Goal: Transaction & Acquisition: Purchase product/service

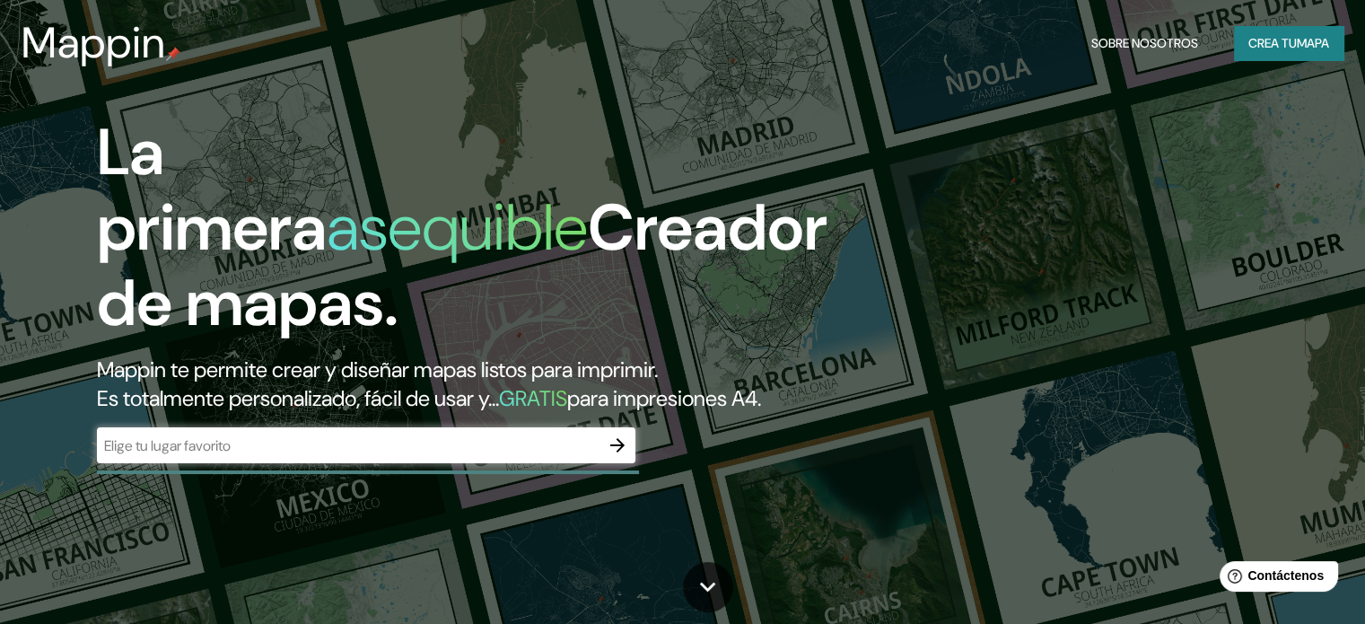
click at [467, 456] on input "text" at bounding box center [348, 445] width 503 height 21
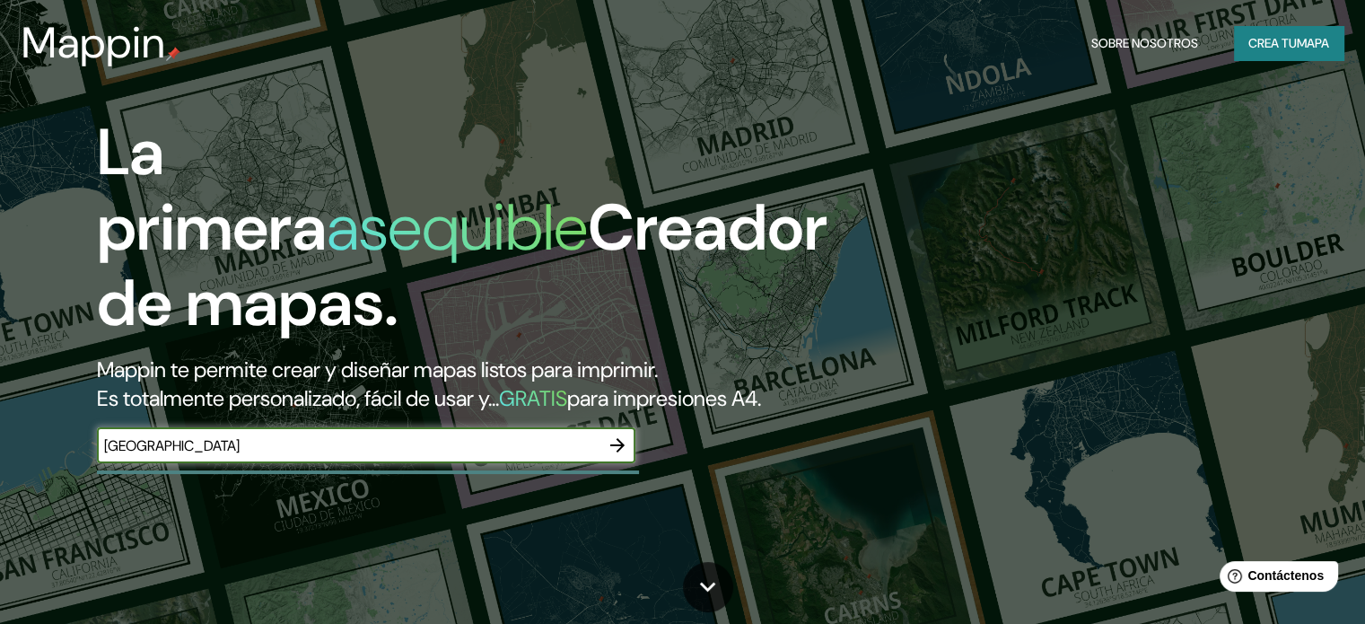
type input "[GEOGRAPHIC_DATA]"
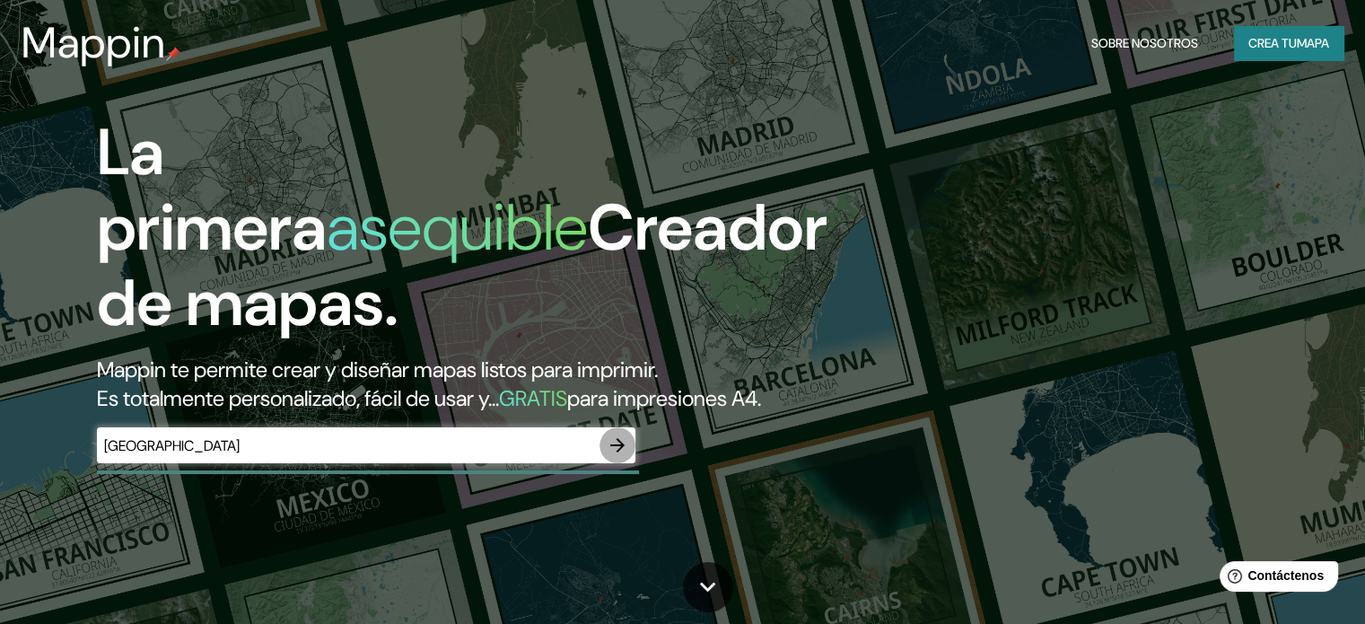
click at [624, 456] on icon "button" at bounding box center [618, 445] width 22 height 22
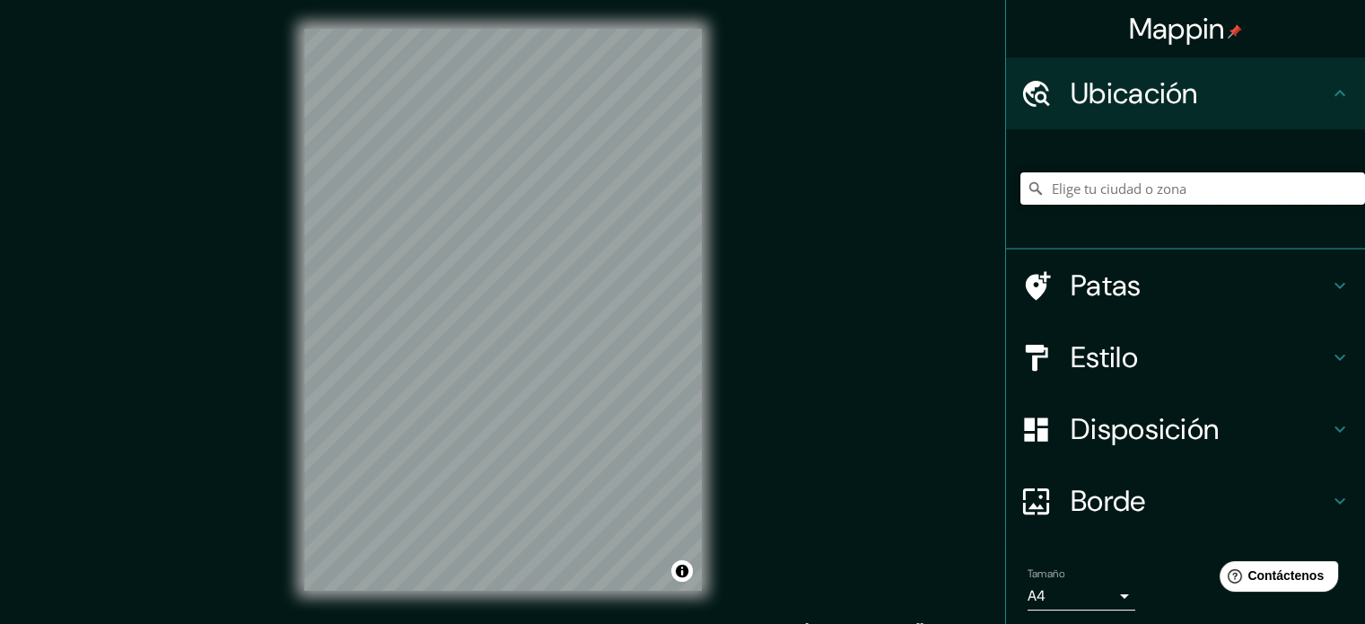
click at [1099, 188] on input "Elige tu ciudad o zona" at bounding box center [1192, 188] width 345 height 32
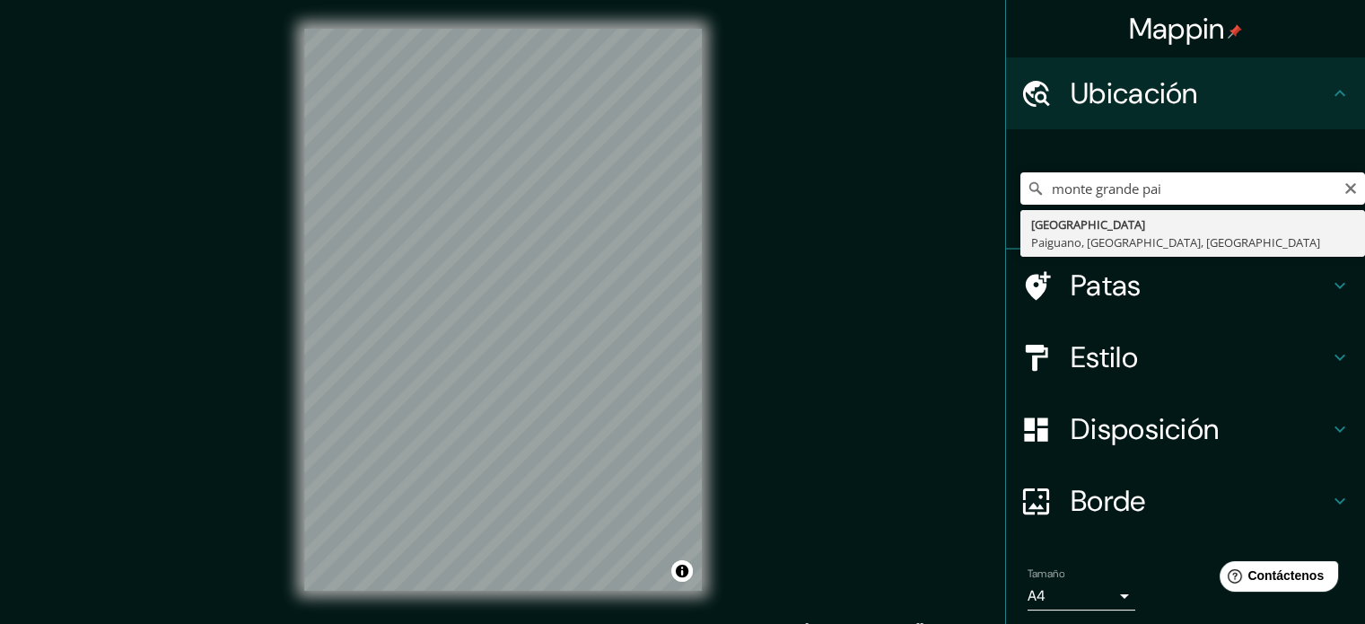
type input "[GEOGRAPHIC_DATA], [GEOGRAPHIC_DATA], [GEOGRAPHIC_DATA], [GEOGRAPHIC_DATA]"
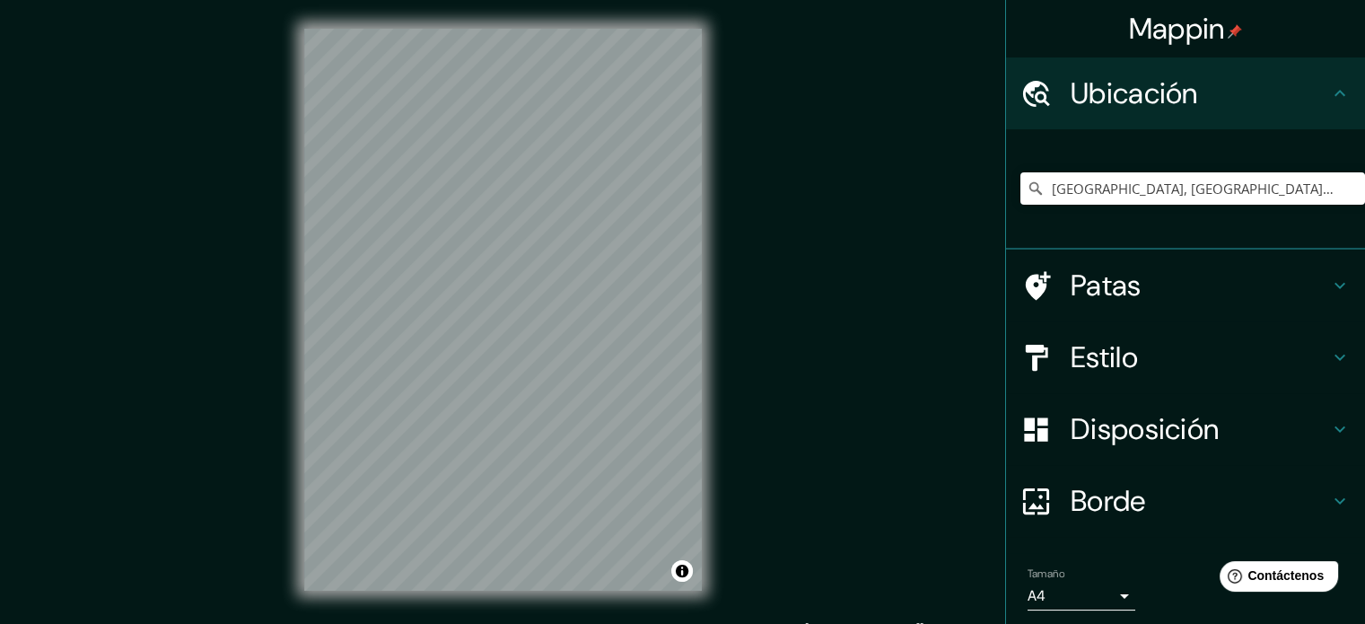
scroll to position [23, 0]
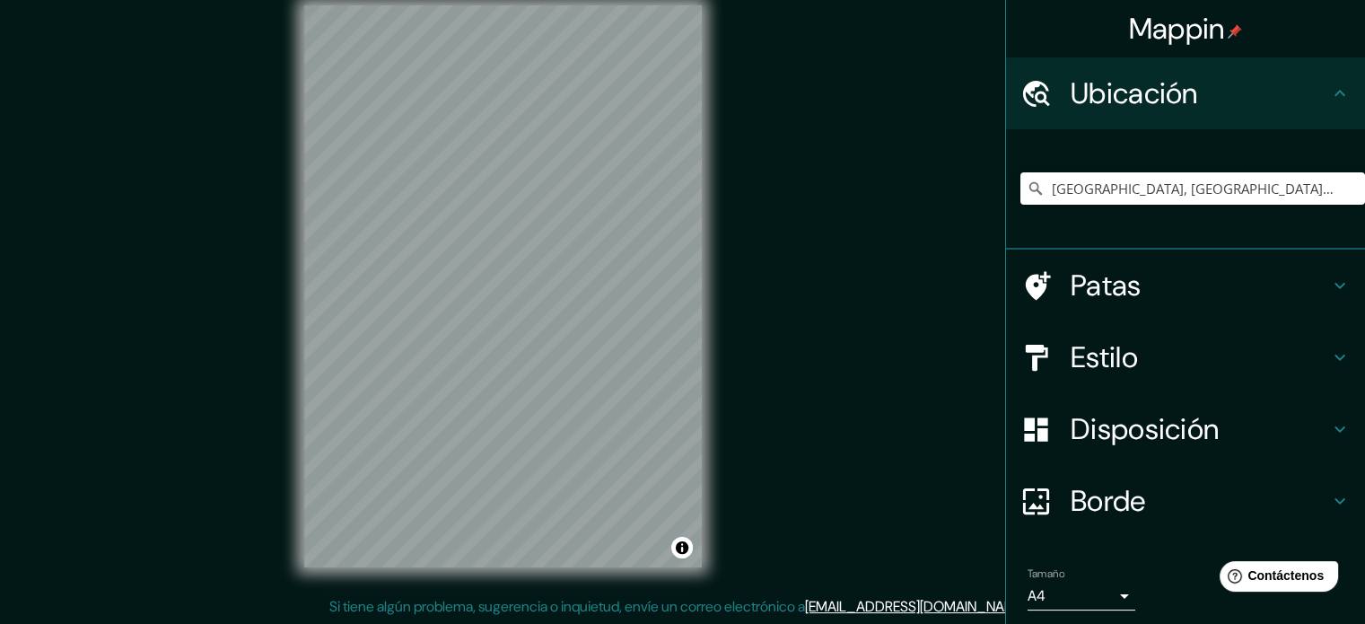
click at [749, 505] on div "Mappin Ubicación [GEOGRAPHIC_DATA], [GEOGRAPHIC_DATA], [GEOGRAPHIC_DATA], [GEOG…" at bounding box center [682, 301] width 1365 height 648
click at [1106, 197] on input "[GEOGRAPHIC_DATA], [GEOGRAPHIC_DATA], [GEOGRAPHIC_DATA], [GEOGRAPHIC_DATA]" at bounding box center [1192, 188] width 345 height 32
click at [1246, 195] on input "[GEOGRAPHIC_DATA], [GEOGRAPHIC_DATA], [GEOGRAPHIC_DATA], [GEOGRAPHIC_DATA]" at bounding box center [1192, 188] width 345 height 32
click at [1197, 276] on h4 "Patas" at bounding box center [1200, 285] width 258 height 36
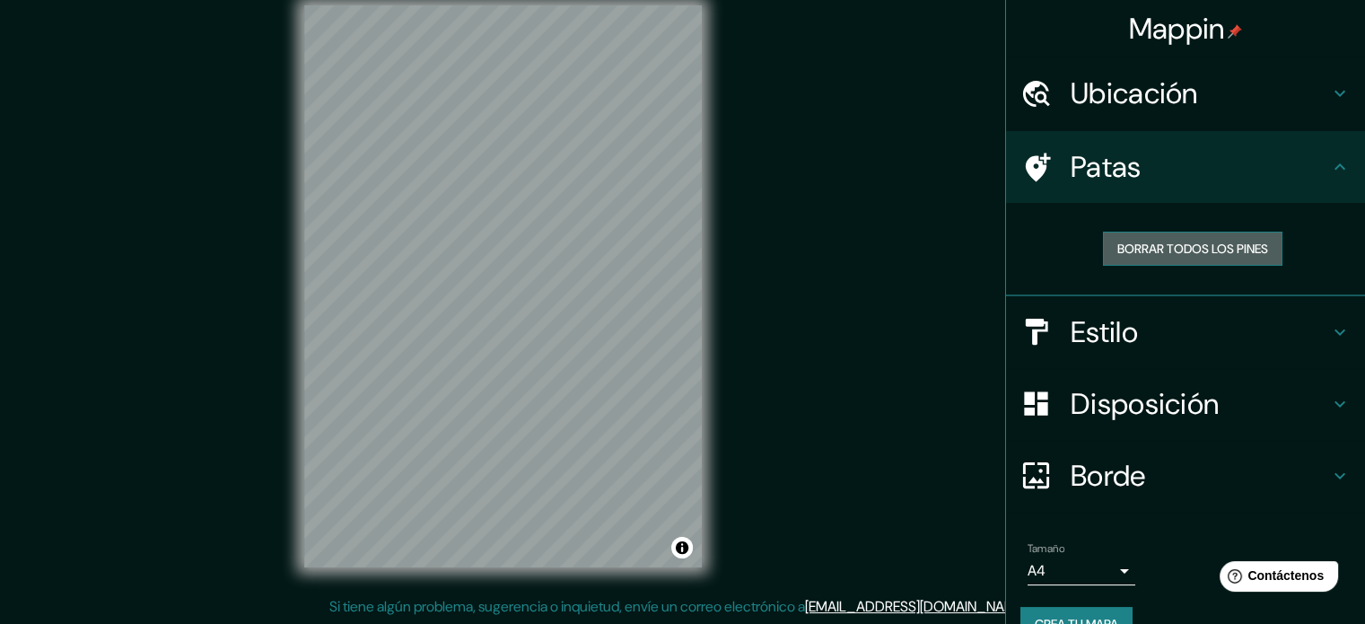
click at [1238, 252] on font "Borrar todos los pines" at bounding box center [1192, 249] width 151 height 16
click at [1290, 171] on h4 "Patas" at bounding box center [1200, 167] width 258 height 36
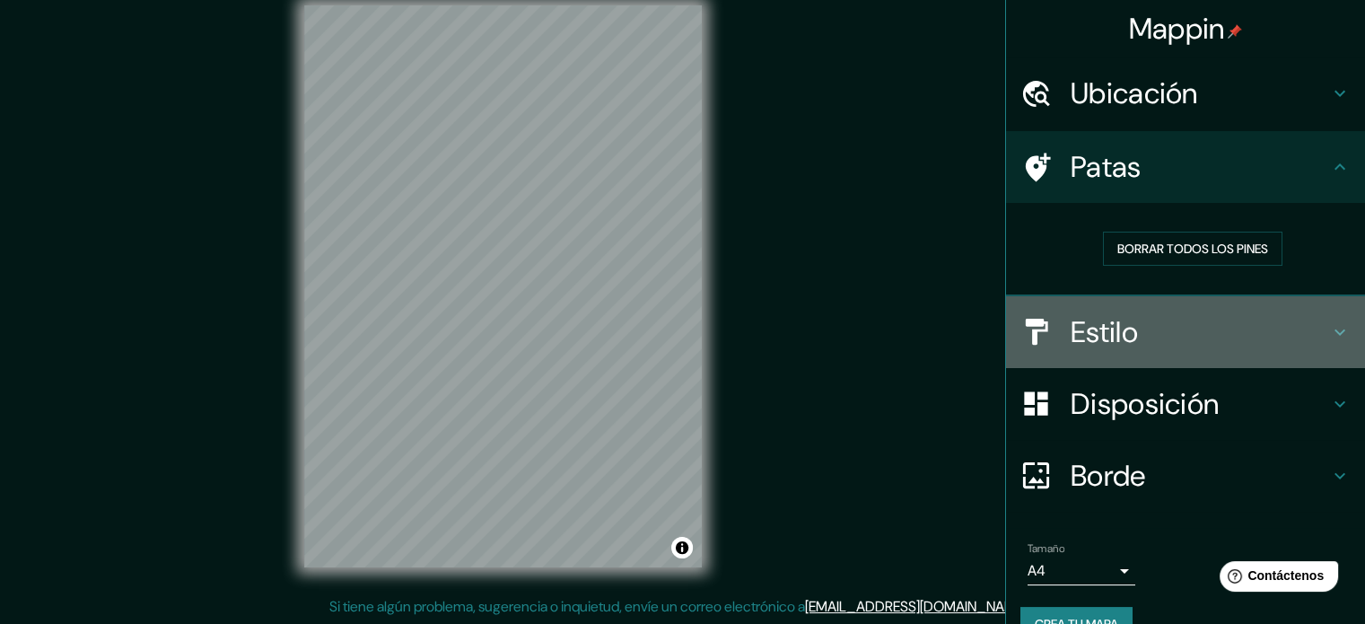
click at [1244, 333] on h4 "Estilo" at bounding box center [1200, 332] width 258 height 36
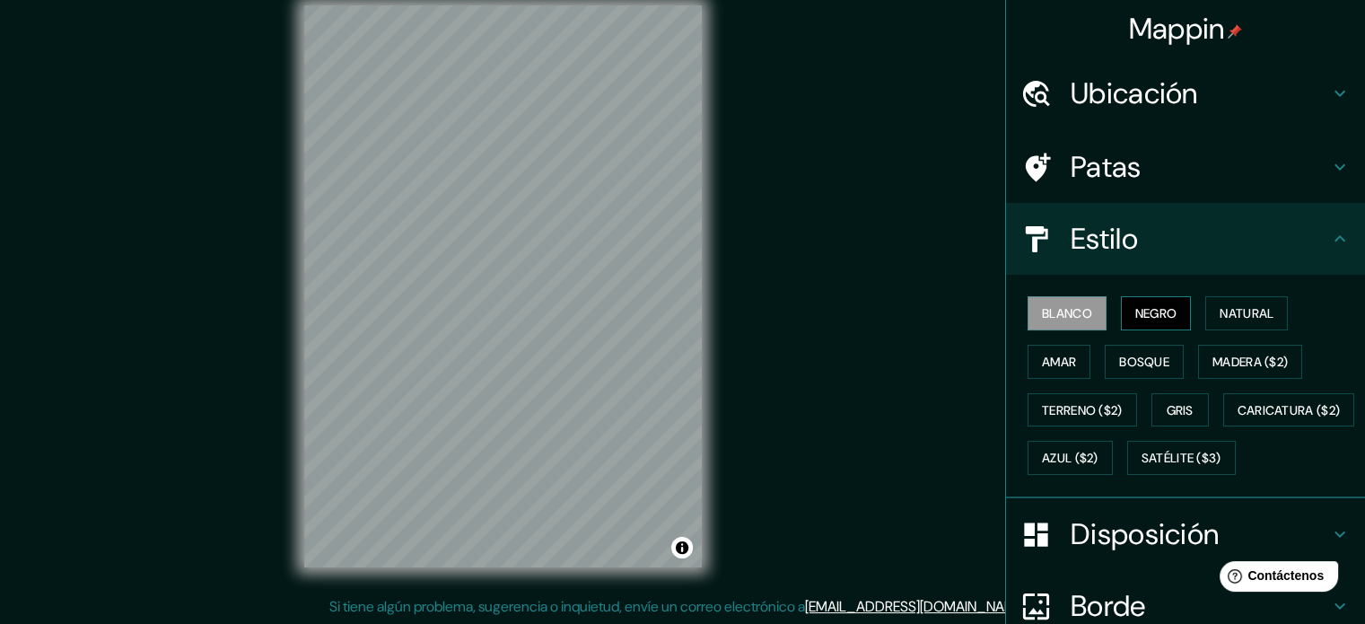
click at [1154, 317] on font "Negro" at bounding box center [1156, 313] width 42 height 16
click at [1052, 354] on font "Amar" at bounding box center [1059, 362] width 34 height 16
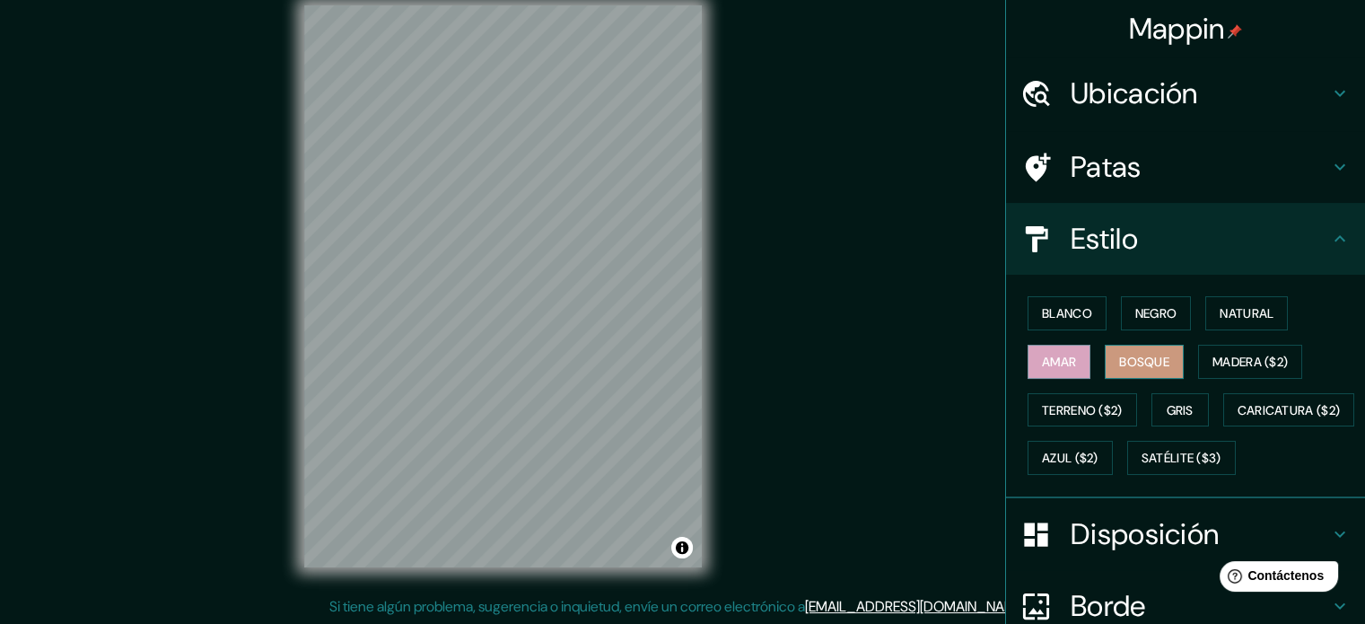
click at [1142, 363] on font "Bosque" at bounding box center [1144, 362] width 50 height 16
click at [1213, 362] on font "Madera ($2)" at bounding box center [1250, 362] width 75 height 16
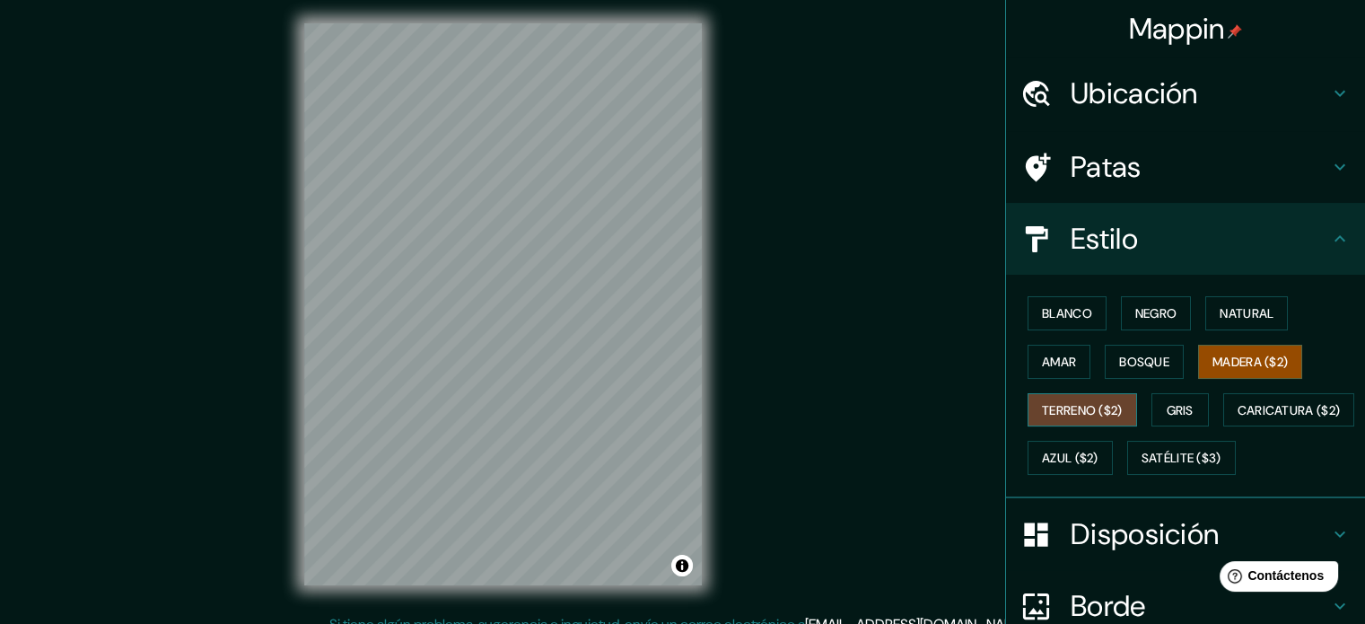
click at [1042, 402] on font "Terreno ($2)" at bounding box center [1082, 410] width 81 height 16
click at [1152, 408] on button "Gris" at bounding box center [1179, 410] width 57 height 34
click at [1228, 369] on font "Madera ($2)" at bounding box center [1250, 361] width 75 height 23
click at [1138, 358] on font "Bosque" at bounding box center [1144, 362] width 50 height 16
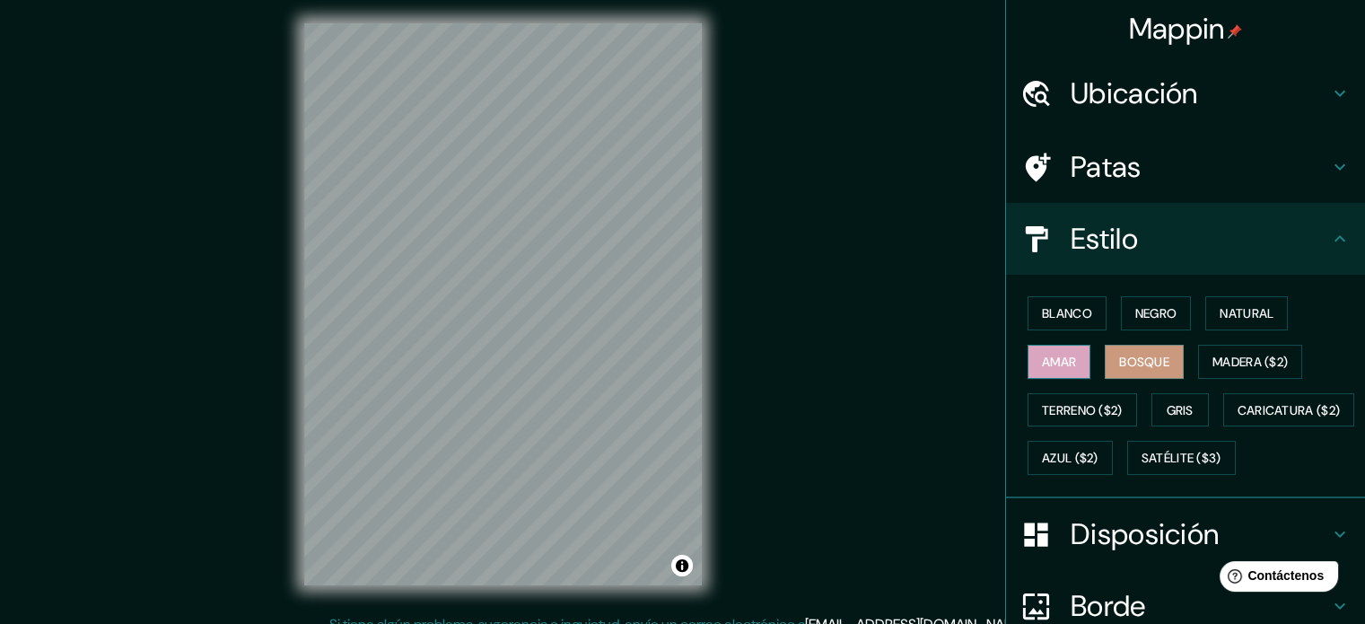
click at [1044, 363] on font "Amar" at bounding box center [1059, 362] width 34 height 16
click at [1225, 319] on font "Natural" at bounding box center [1247, 313] width 54 height 16
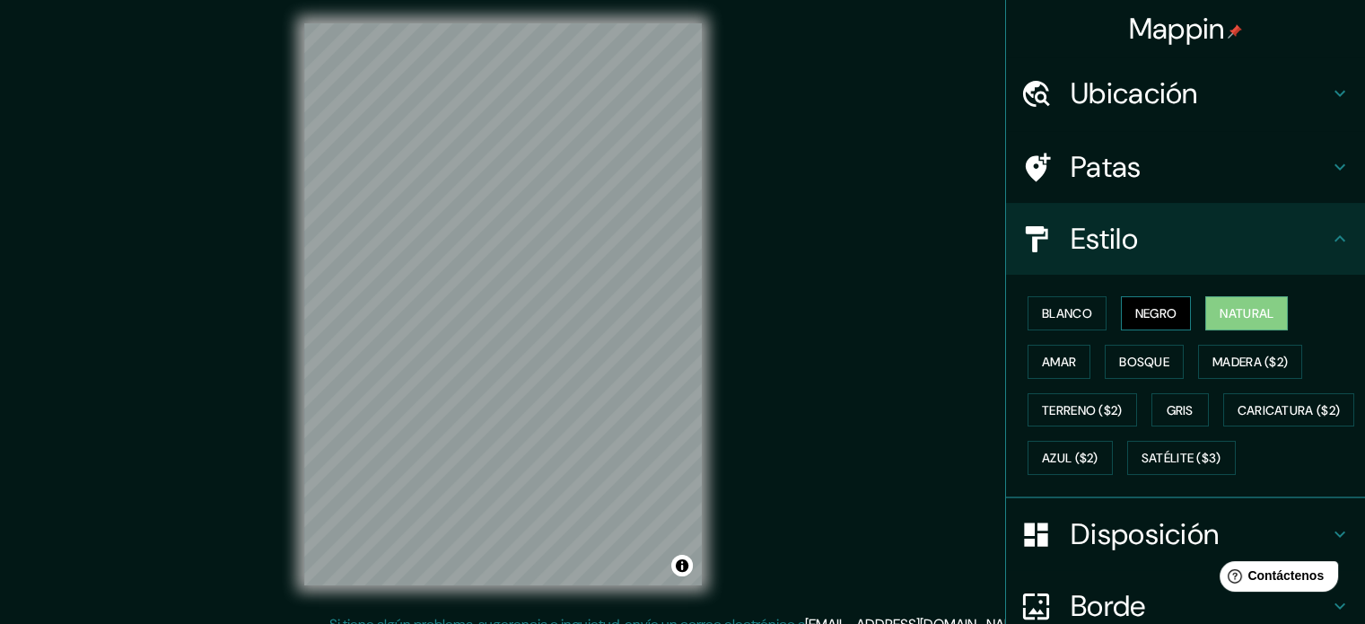
click at [1167, 317] on font "Negro" at bounding box center [1156, 313] width 42 height 16
click at [1218, 354] on font "Madera ($2)" at bounding box center [1250, 362] width 75 height 16
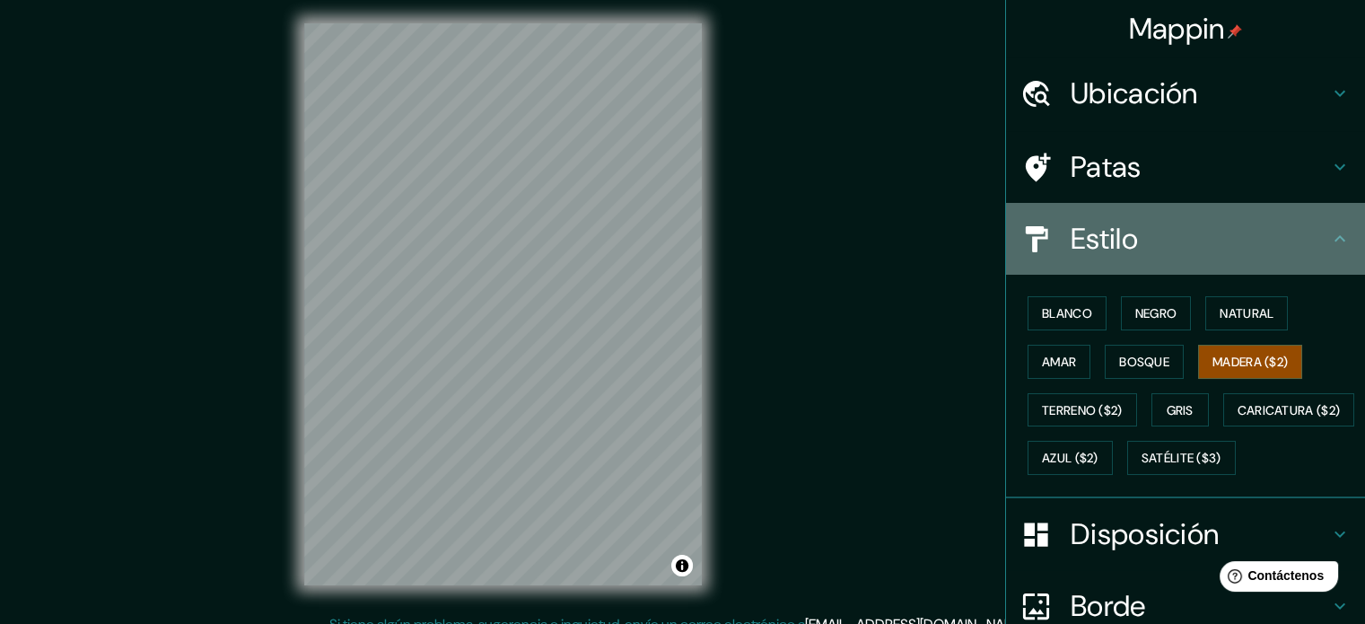
click at [1301, 248] on h4 "Estilo" at bounding box center [1200, 239] width 258 height 36
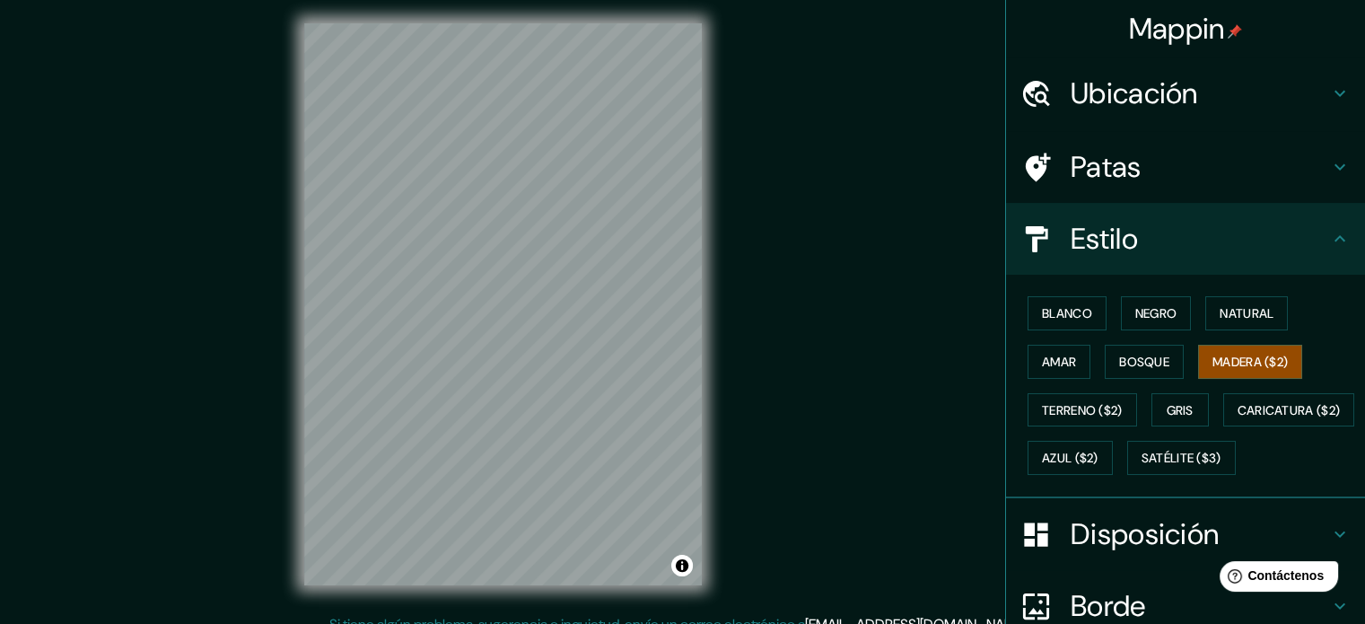
click at [1329, 241] on icon at bounding box center [1340, 239] width 22 height 22
drag, startPoint x: 1319, startPoint y: 242, endPoint x: 1328, endPoint y: 220, distance: 24.2
click at [1329, 241] on icon at bounding box center [1340, 239] width 22 height 22
click at [1329, 228] on icon at bounding box center [1340, 239] width 22 height 22
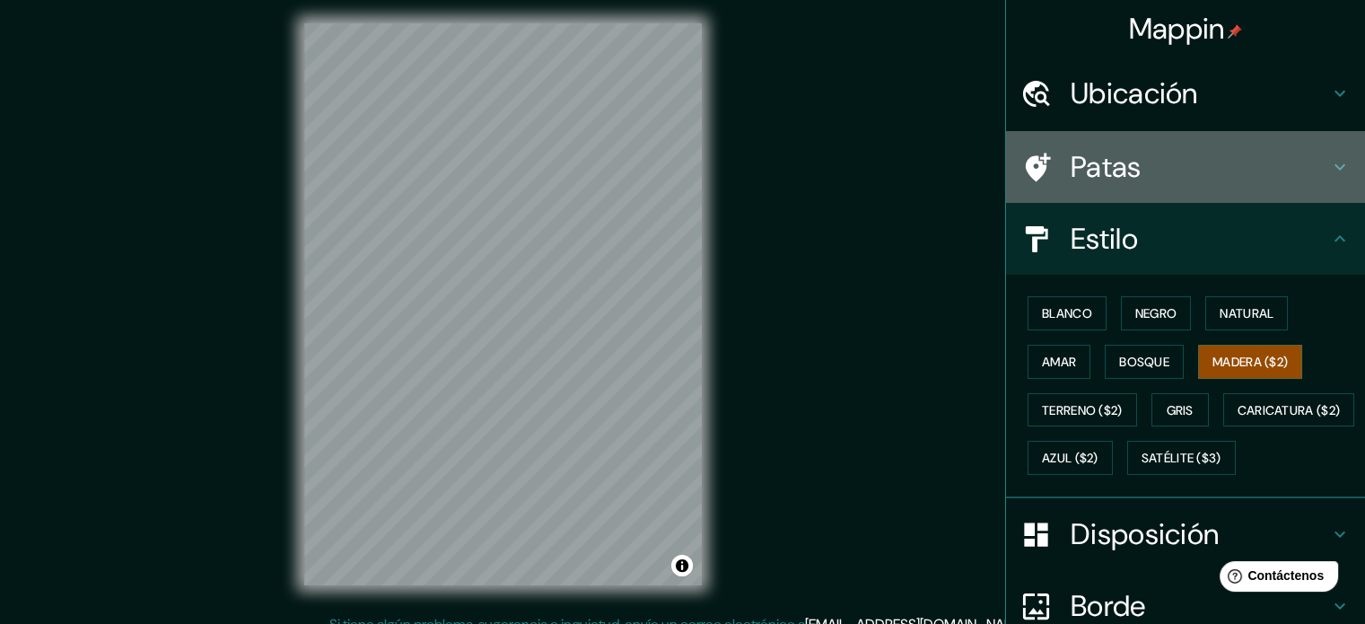
click at [1335, 165] on icon at bounding box center [1340, 167] width 11 height 6
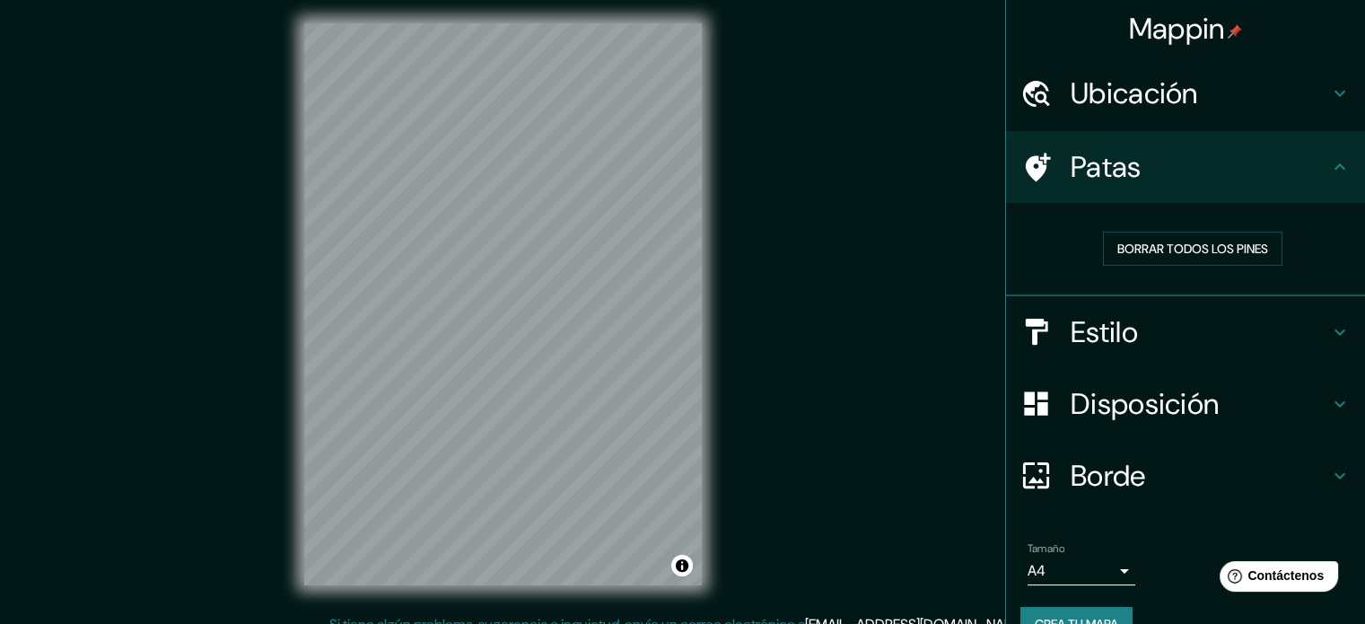
click at [1302, 390] on h4 "Disposición" at bounding box center [1200, 404] width 258 height 36
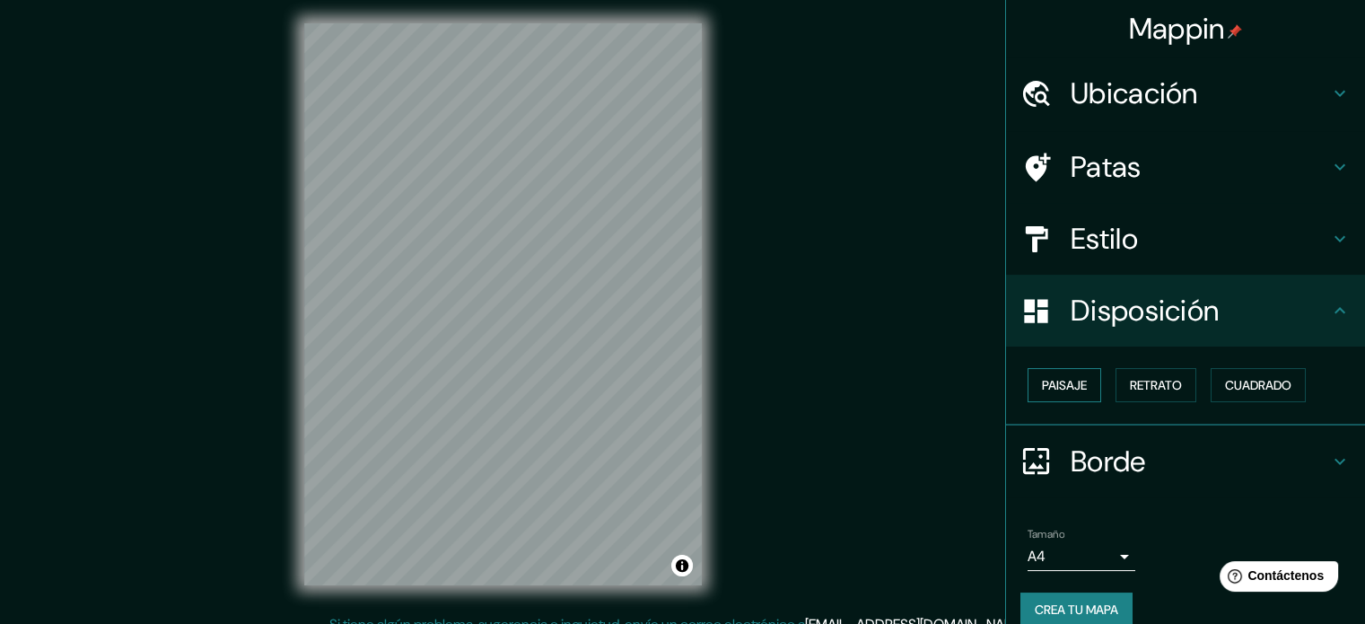
click at [1043, 383] on font "Paisaje" at bounding box center [1064, 385] width 45 height 16
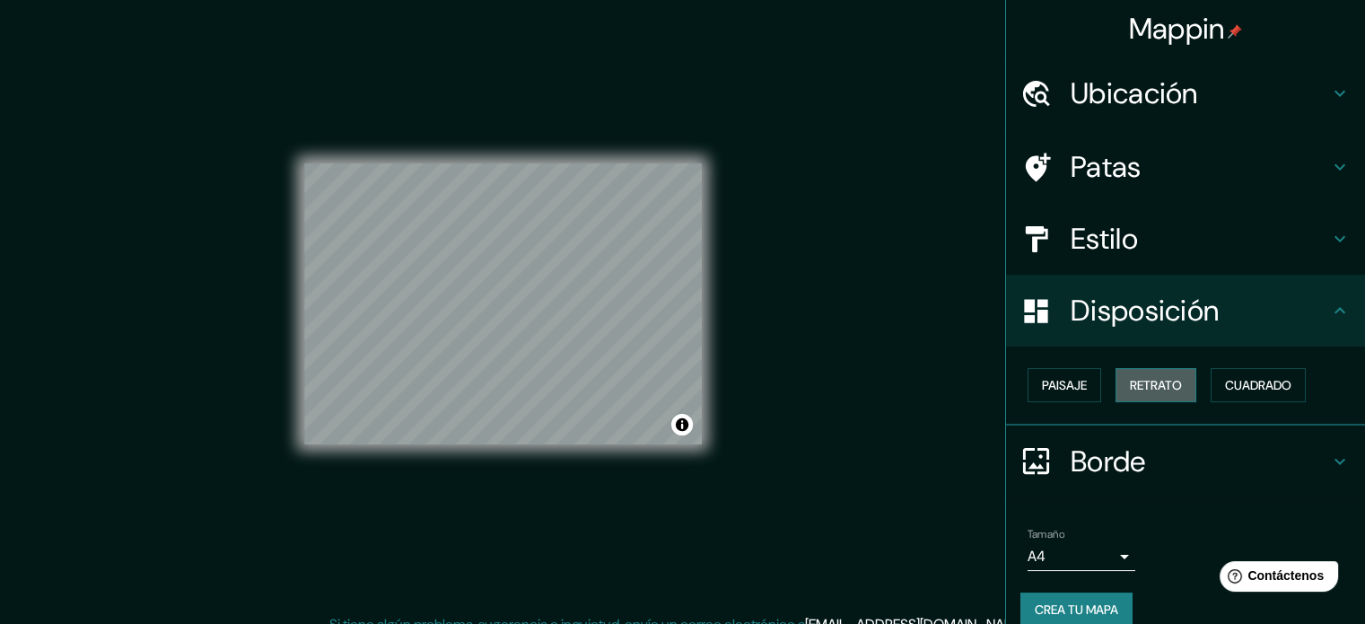
click at [1136, 389] on font "Retrato" at bounding box center [1156, 385] width 52 height 16
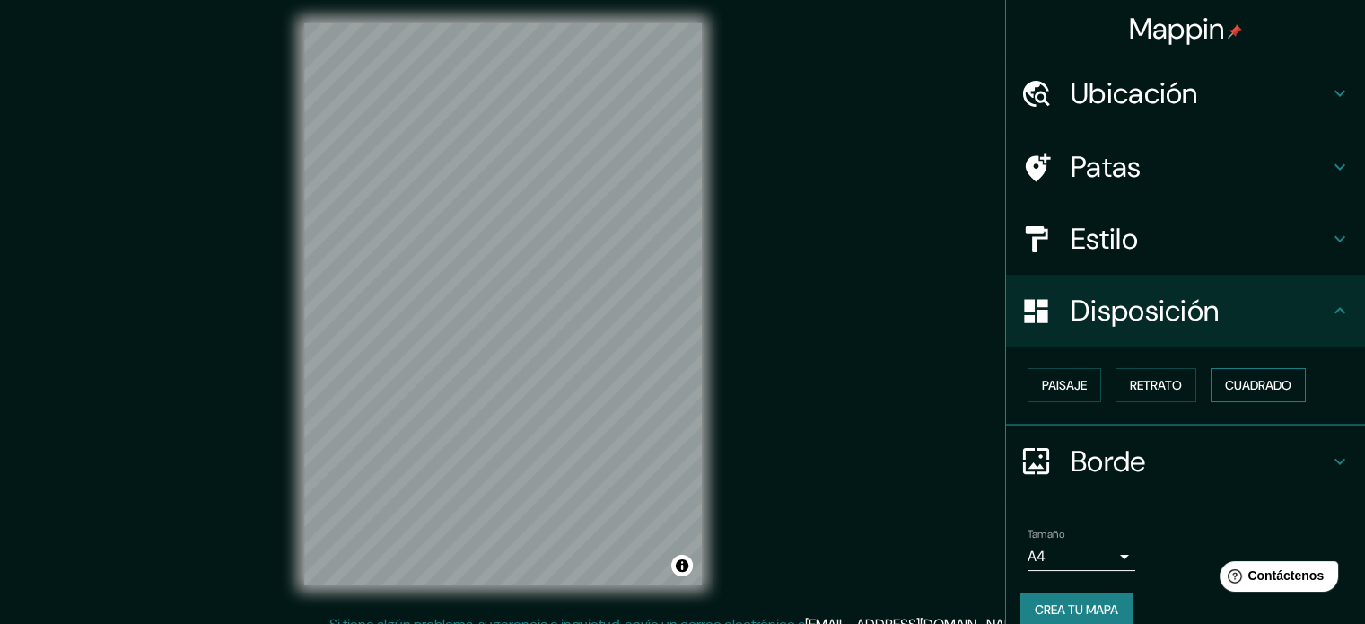
click at [1240, 384] on font "Cuadrado" at bounding box center [1258, 385] width 66 height 16
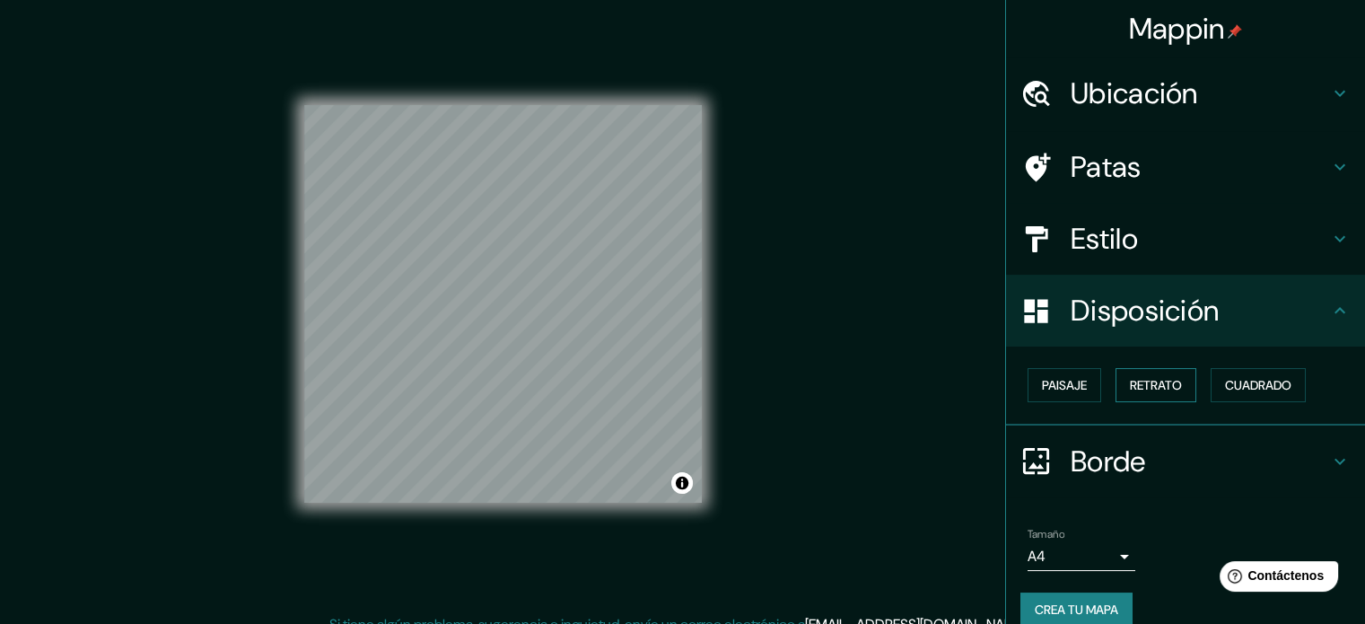
click at [1157, 387] on font "Retrato" at bounding box center [1156, 385] width 52 height 16
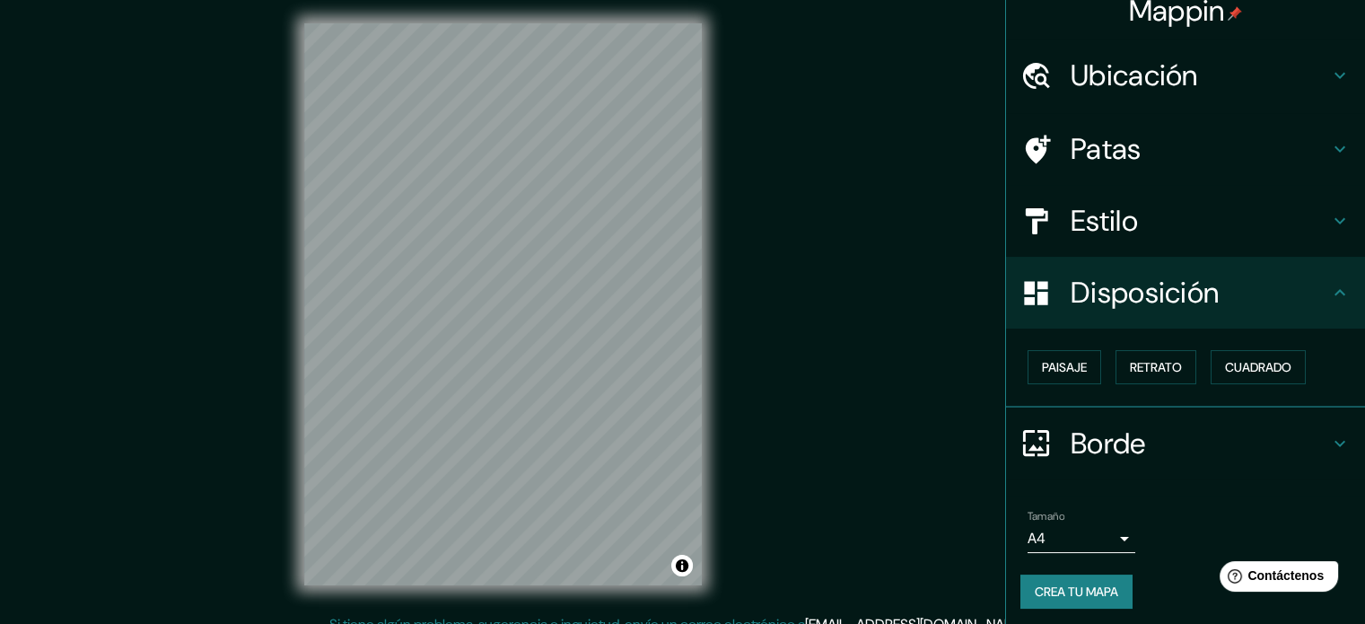
scroll to position [22, 0]
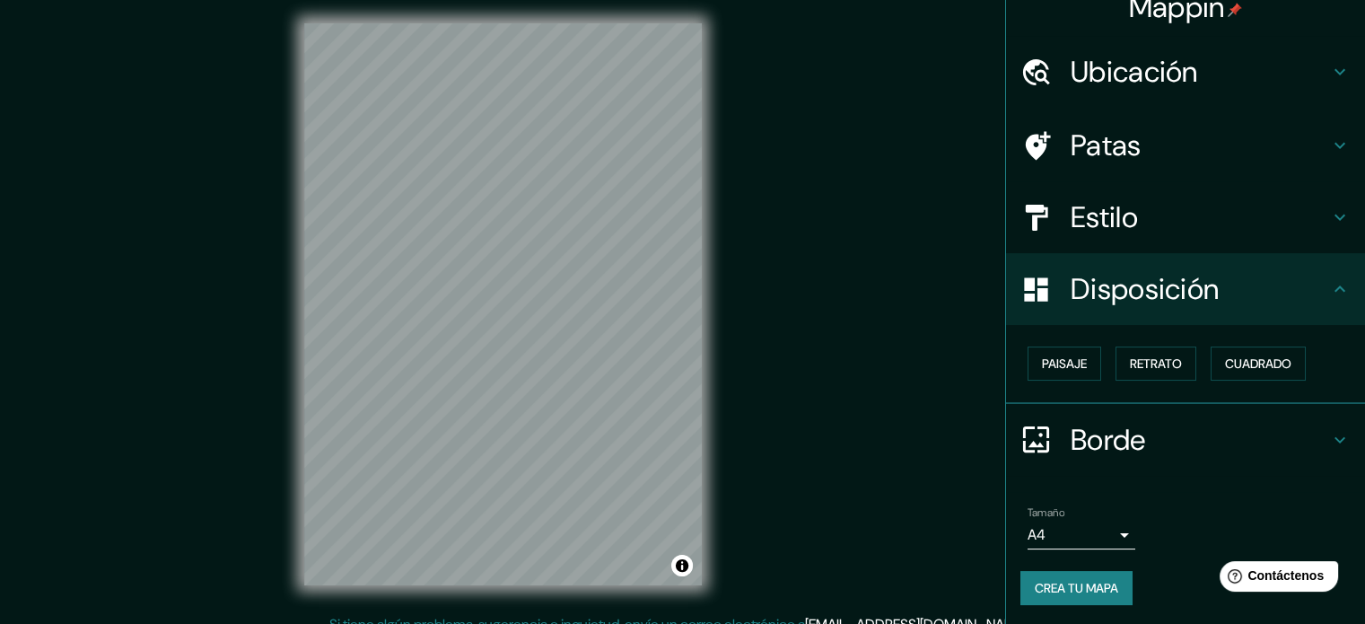
click at [1199, 417] on div "Borde" at bounding box center [1185, 440] width 359 height 72
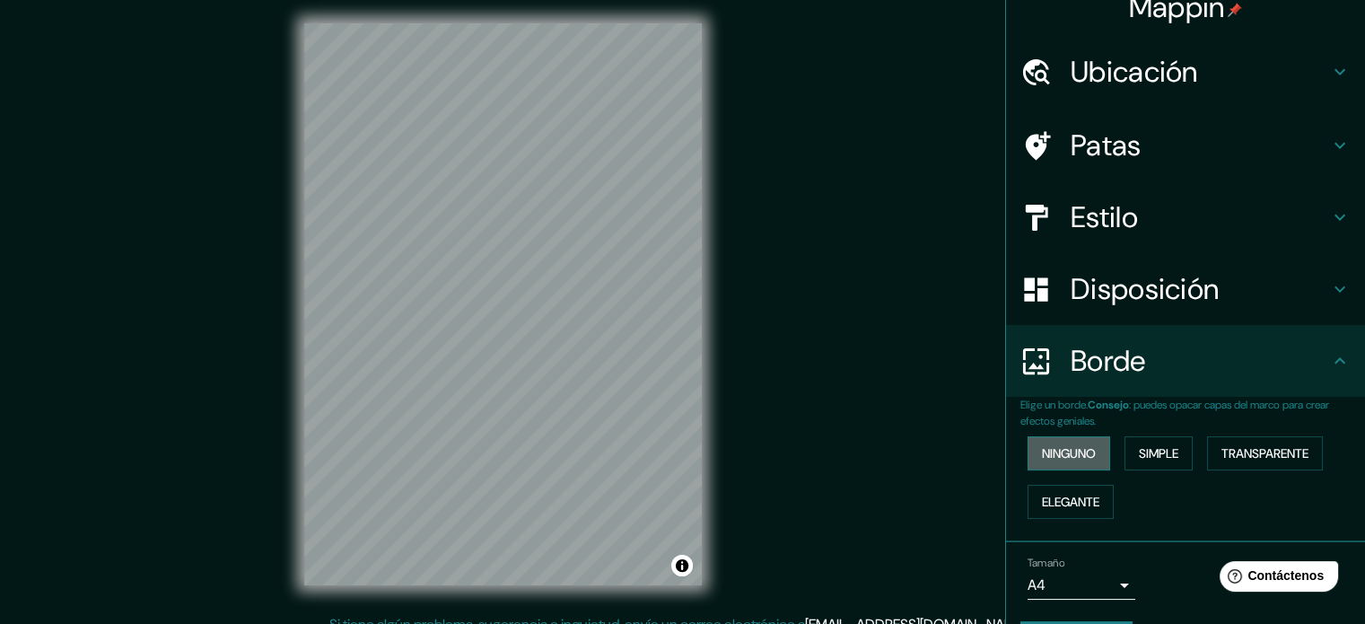
click at [1072, 452] on font "Ninguno" at bounding box center [1069, 453] width 54 height 16
drag, startPoint x: 1127, startPoint y: 449, endPoint x: 1140, endPoint y: 450, distance: 12.6
click at [1139, 448] on font "Simple" at bounding box center [1158, 453] width 39 height 16
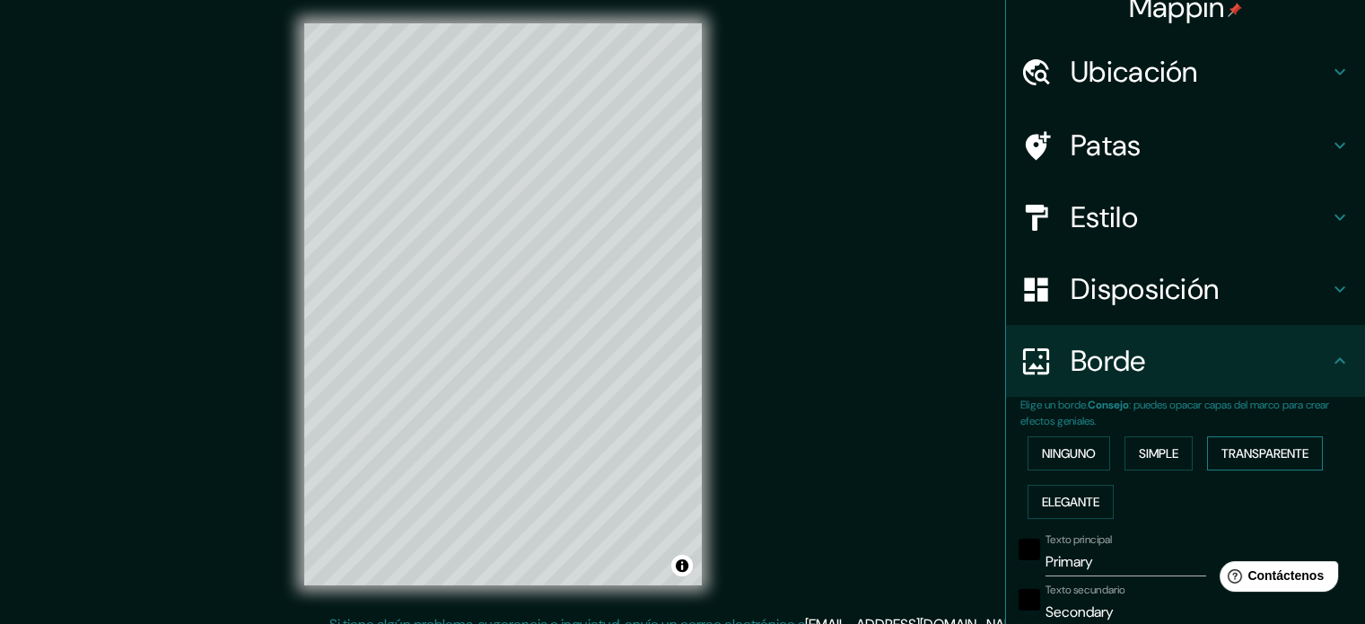
click at [1224, 455] on font "Transparente" at bounding box center [1264, 453] width 87 height 16
click at [1071, 448] on font "Ninguno" at bounding box center [1069, 453] width 54 height 16
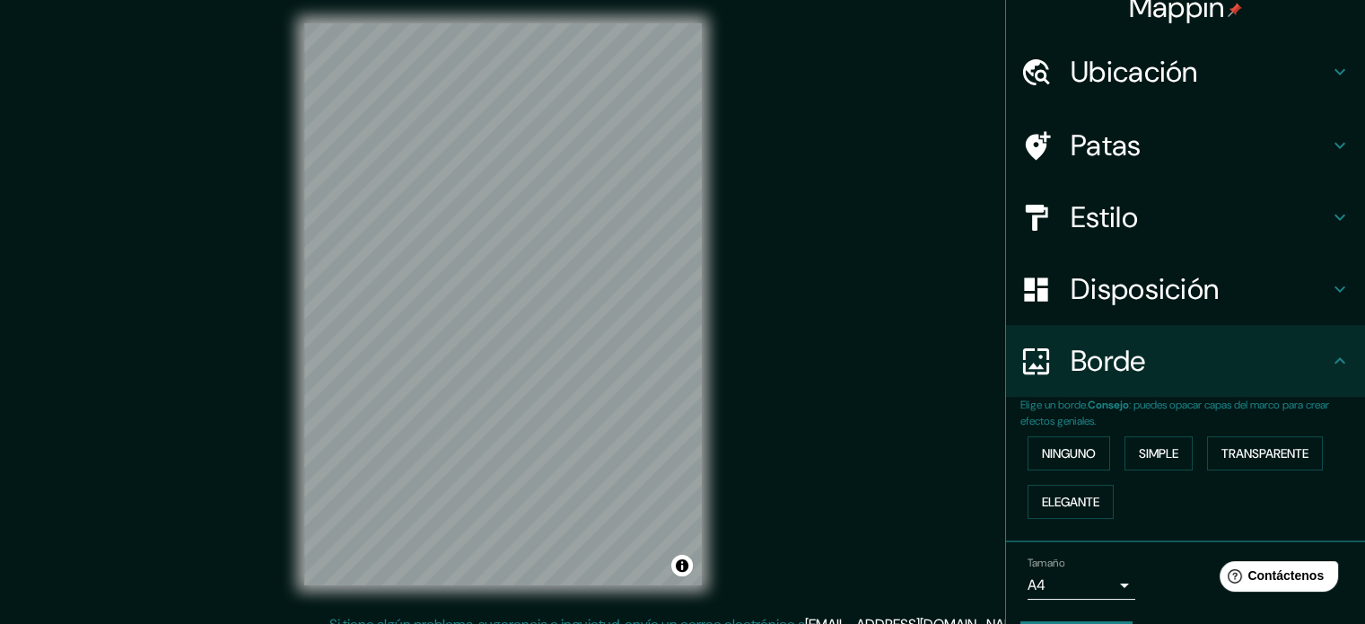
click at [1116, 500] on div "Ninguno Simple Transparente Elegante" at bounding box center [1192, 477] width 345 height 97
click at [1086, 502] on font "Elegante" at bounding box center [1070, 502] width 57 height 16
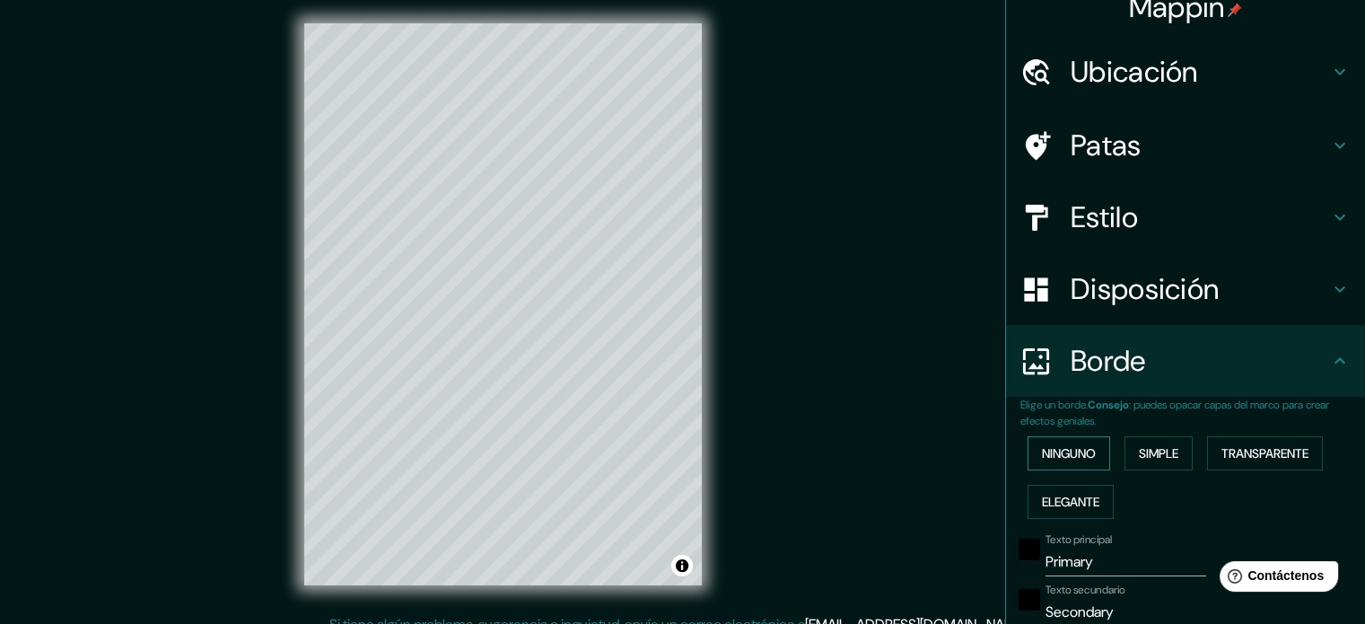
click at [1068, 448] on font "Ninguno" at bounding box center [1069, 453] width 54 height 16
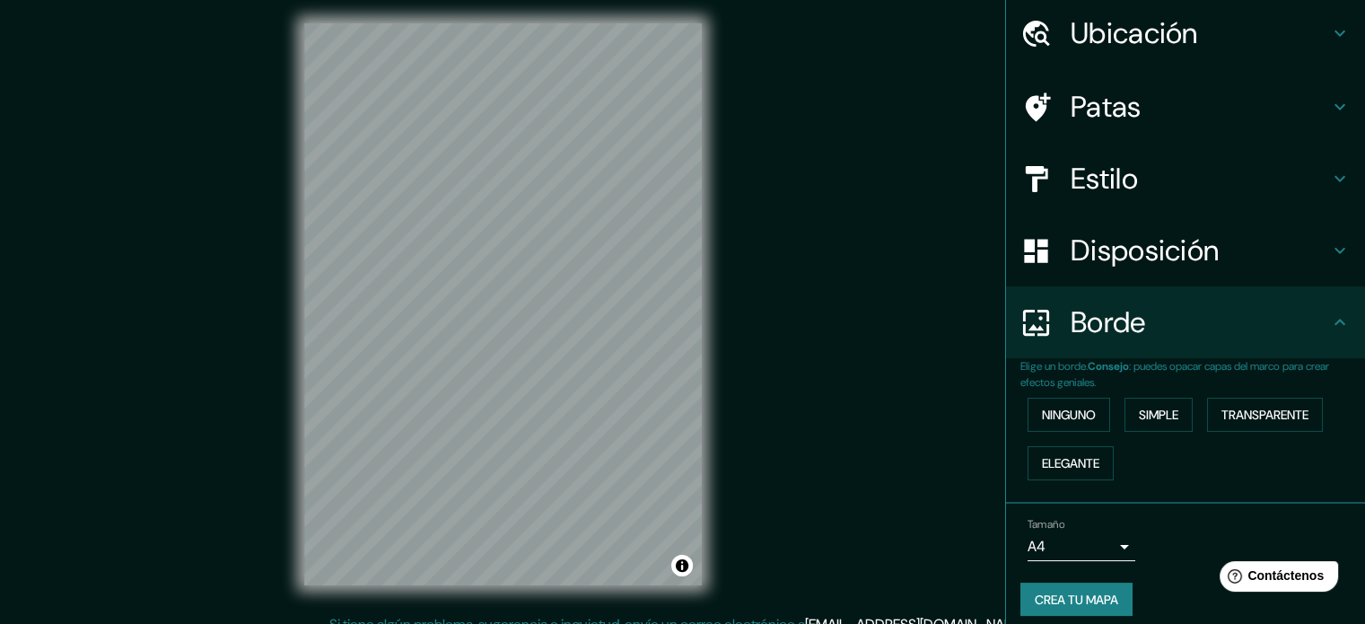
scroll to position [72, 0]
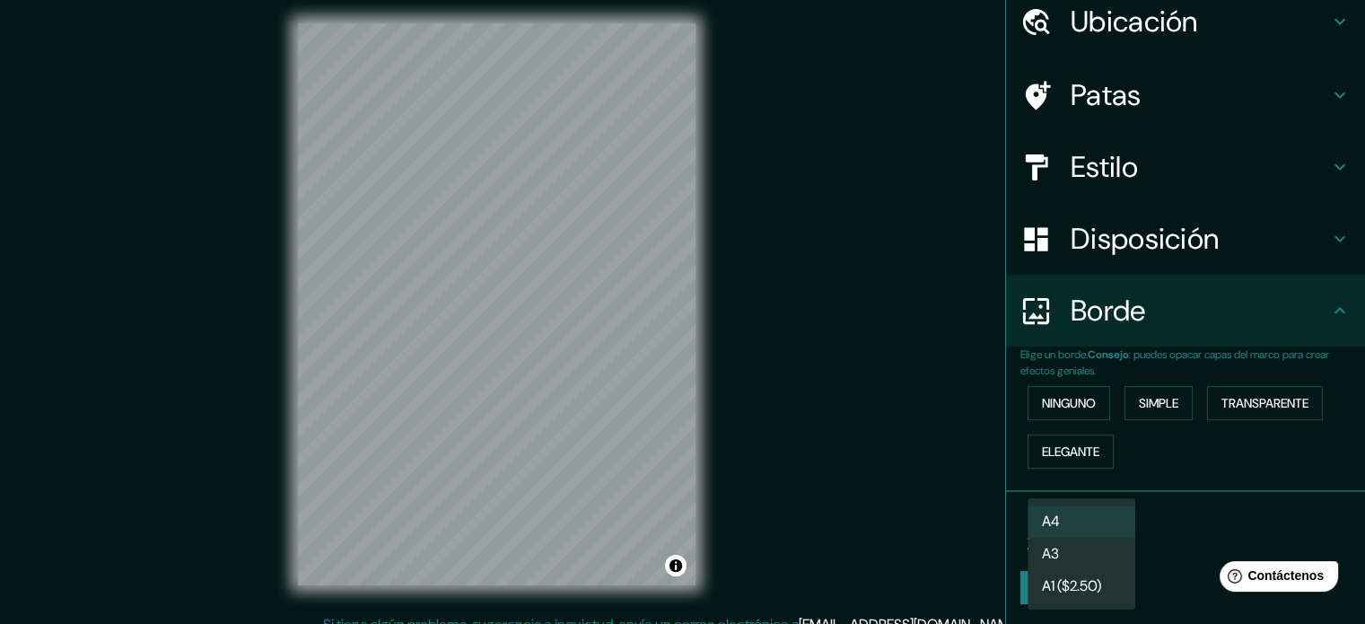
click at [1104, 532] on body "Mappin Ubicación [GEOGRAPHIC_DATA], [GEOGRAPHIC_DATA], [GEOGRAPHIC_DATA], [GEOG…" at bounding box center [682, 307] width 1365 height 624
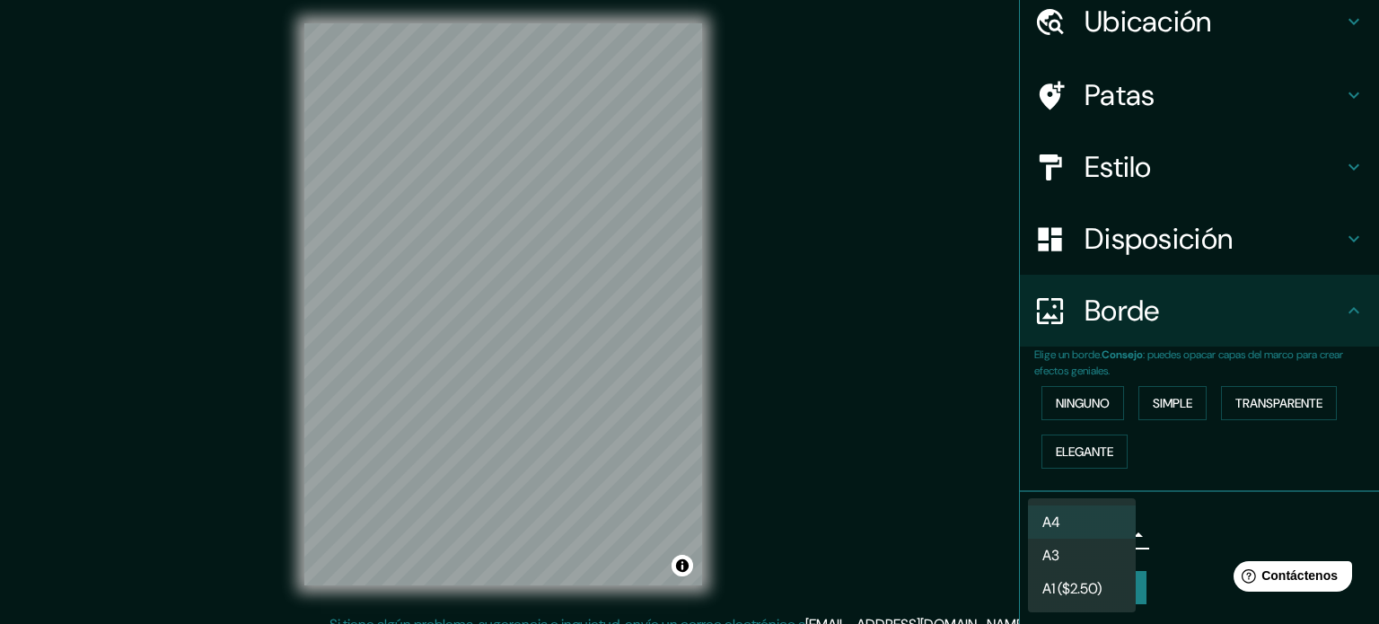
click at [1122, 559] on li "A3" at bounding box center [1082, 554] width 108 height 33
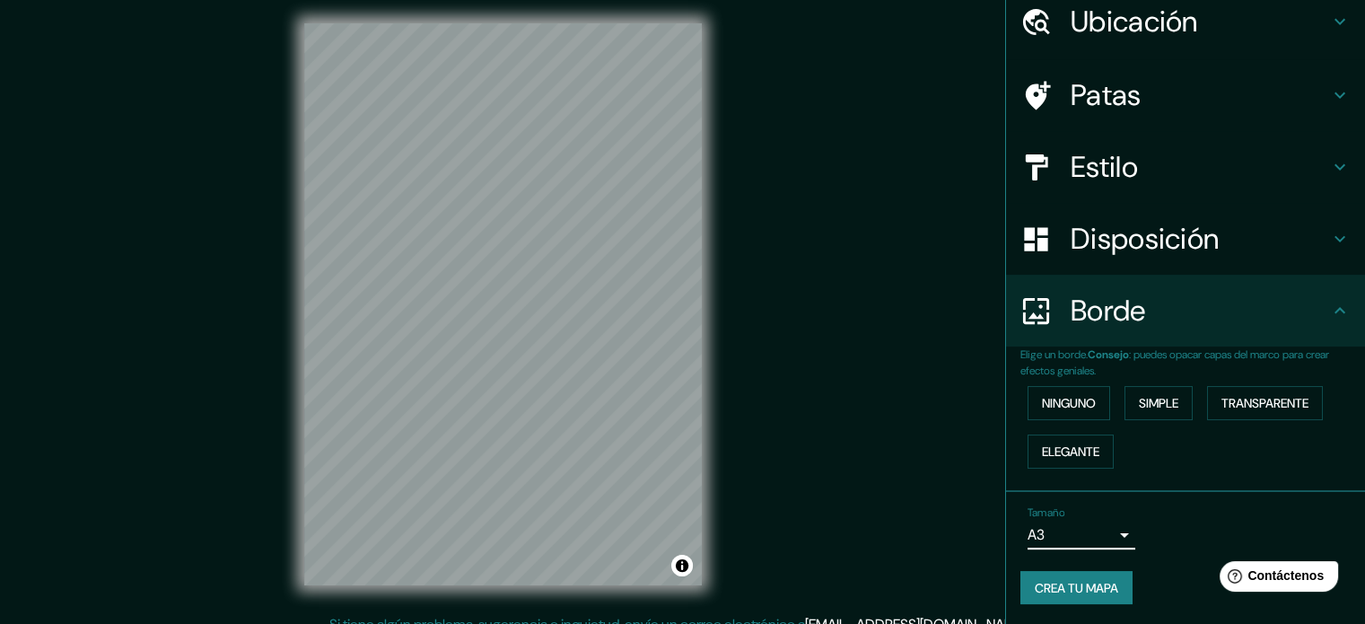
click at [1116, 587] on button "Crea tu mapa" at bounding box center [1076, 588] width 112 height 34
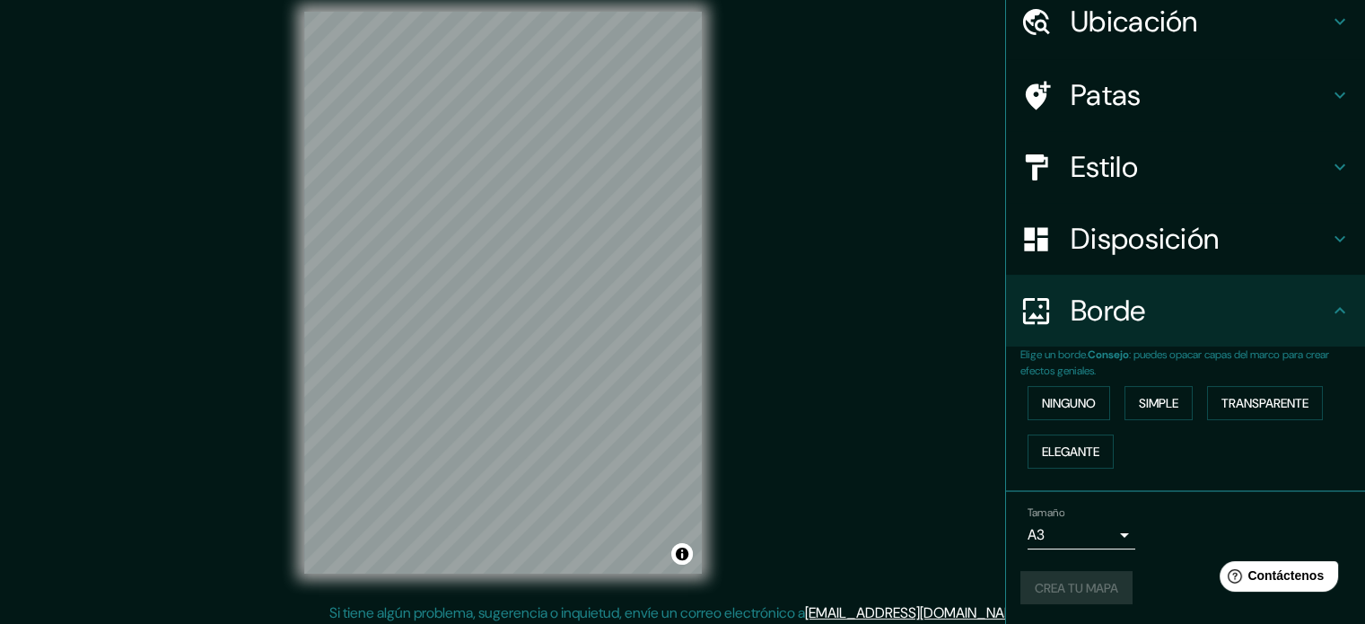
scroll to position [23, 0]
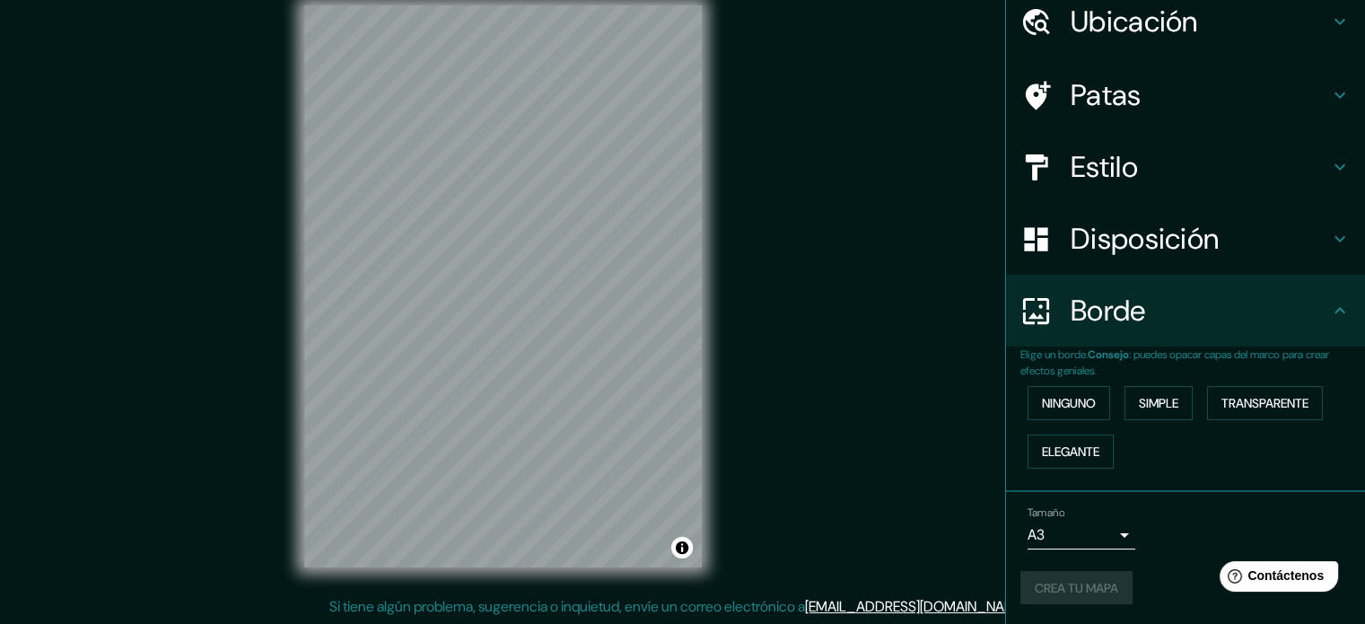
click at [1075, 588] on div "Crea tu mapa" at bounding box center [1185, 588] width 330 height 34
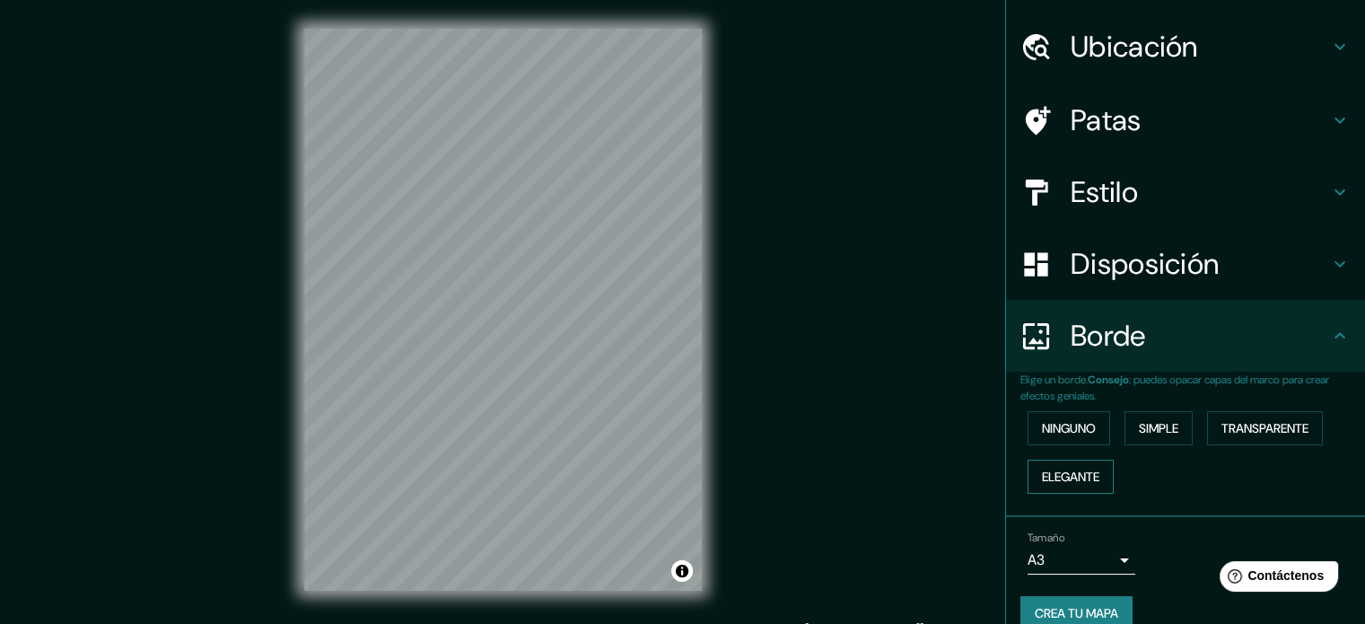
scroll to position [72, 0]
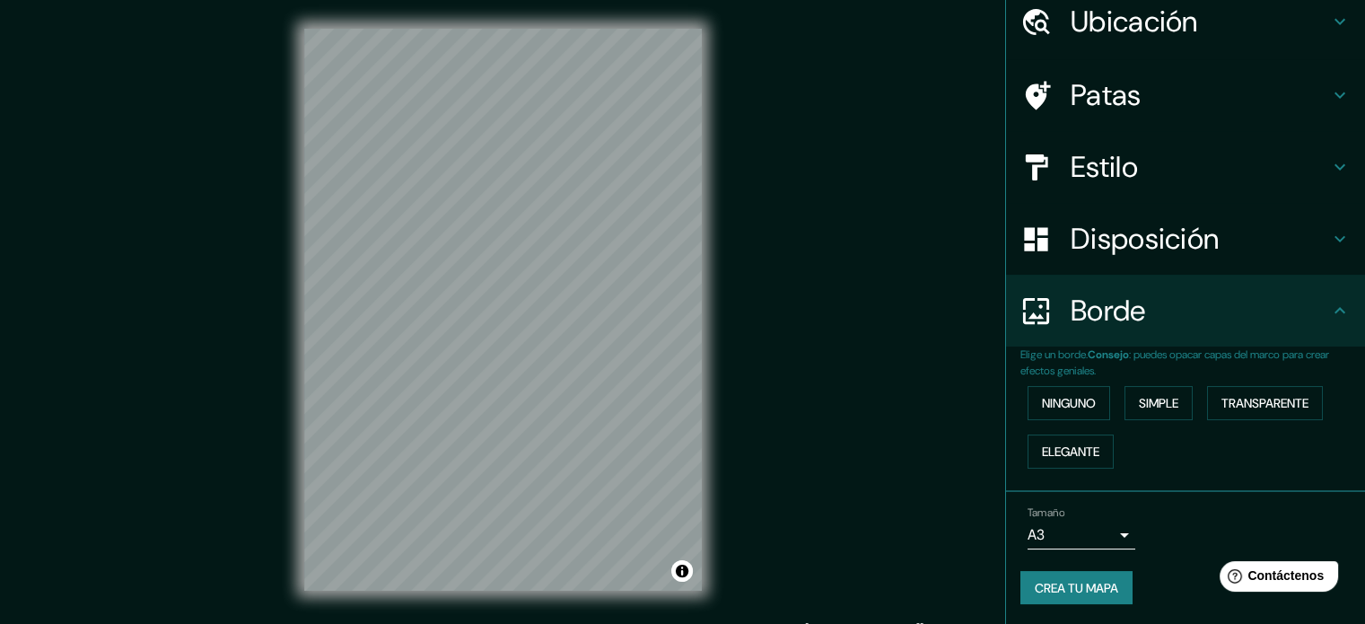
click at [1057, 583] on font "Crea tu mapa" at bounding box center [1076, 588] width 83 height 16
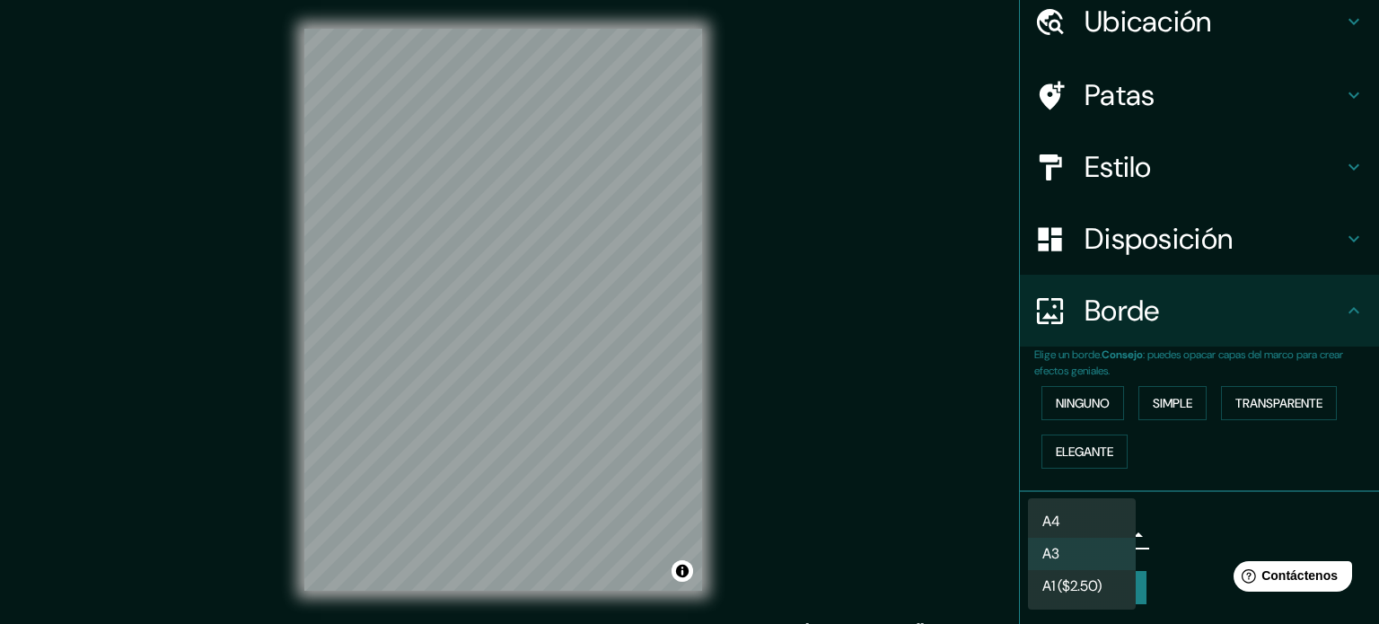
click at [1098, 537] on body "Mappin Ubicación [GEOGRAPHIC_DATA], [GEOGRAPHIC_DATA], [GEOGRAPHIC_DATA], [GEOG…" at bounding box center [689, 312] width 1379 height 624
click at [1122, 556] on li "A3" at bounding box center [1082, 554] width 108 height 33
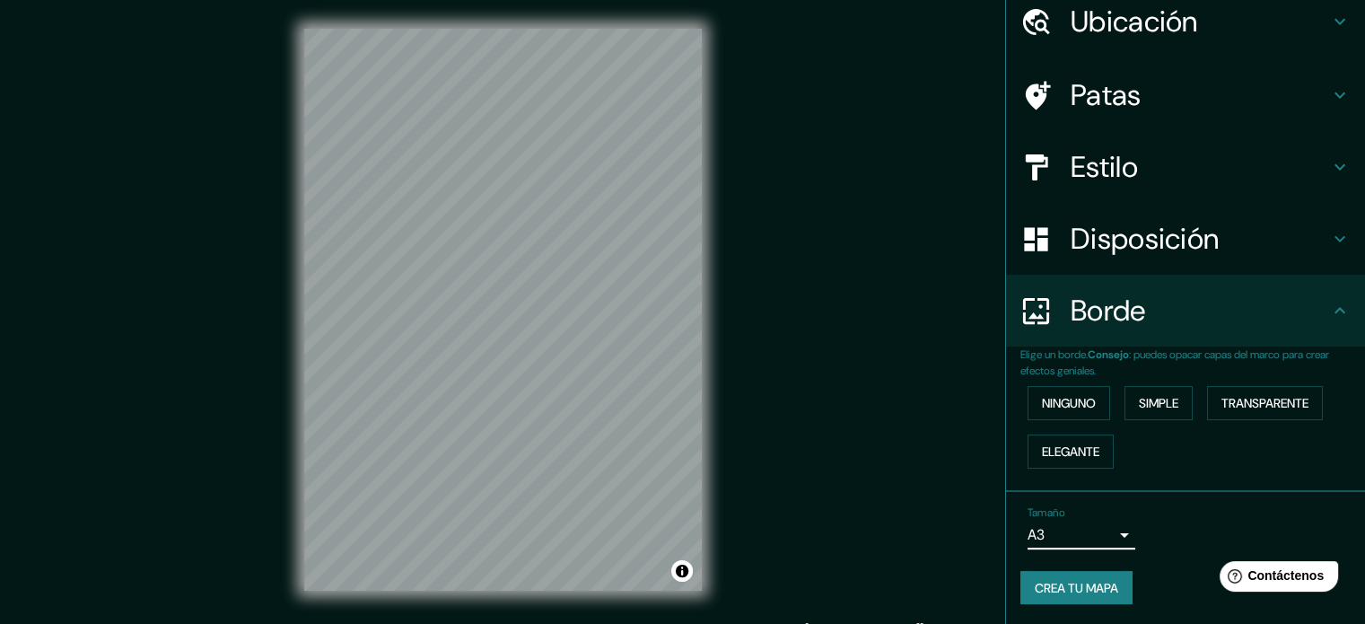
click at [1081, 584] on font "Crea tu mapa" at bounding box center [1076, 588] width 83 height 16
drag, startPoint x: 1078, startPoint y: 584, endPoint x: 1091, endPoint y: 575, distance: 16.2
click at [1091, 575] on div "Crea tu mapa" at bounding box center [1185, 588] width 330 height 34
click at [1088, 576] on font "Crea tu mapa" at bounding box center [1076, 587] width 83 height 23
drag, startPoint x: 716, startPoint y: 416, endPoint x: 757, endPoint y: 433, distance: 45.0
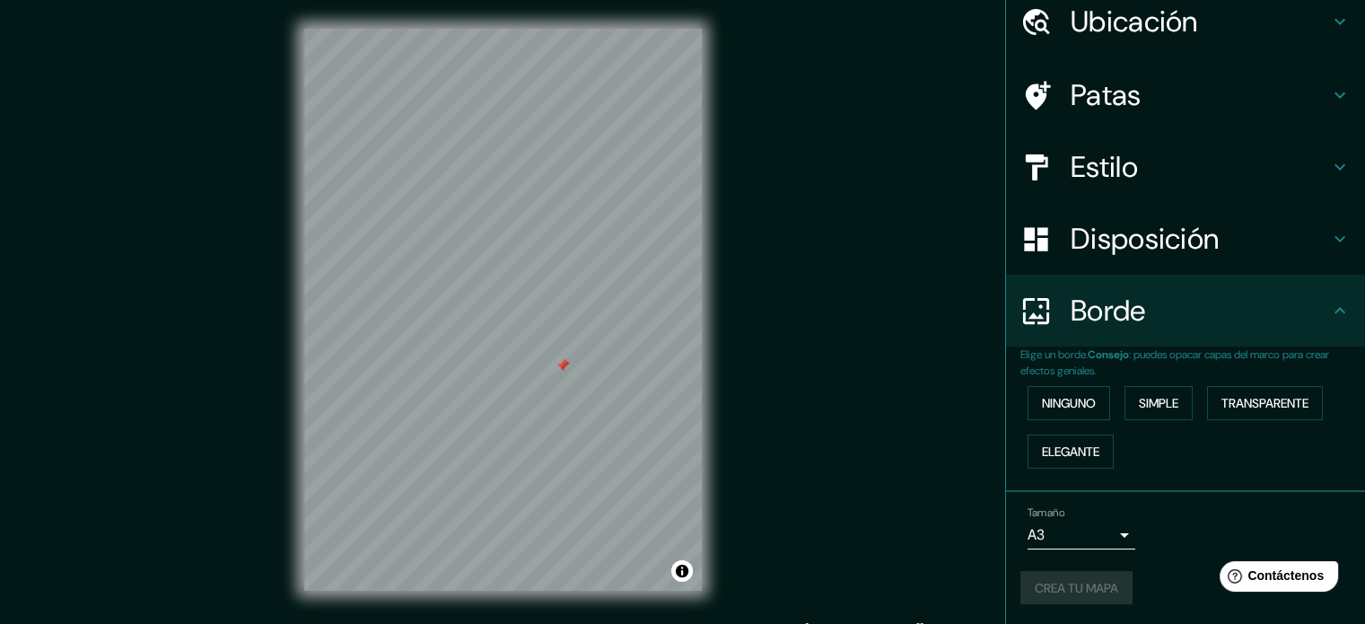
click at [757, 433] on div "Mappin Ubicación [GEOGRAPHIC_DATA], [GEOGRAPHIC_DATA], [GEOGRAPHIC_DATA], [GEOG…" at bounding box center [682, 324] width 1365 height 648
drag, startPoint x: 703, startPoint y: 416, endPoint x: 743, endPoint y: 319, distance: 105.8
click at [732, 322] on div "Mappin Ubicación [GEOGRAPHIC_DATA], [GEOGRAPHIC_DATA], [GEOGRAPHIC_DATA], [GEOG…" at bounding box center [682, 324] width 1365 height 648
click at [1182, 107] on h4 "Patas" at bounding box center [1200, 95] width 258 height 36
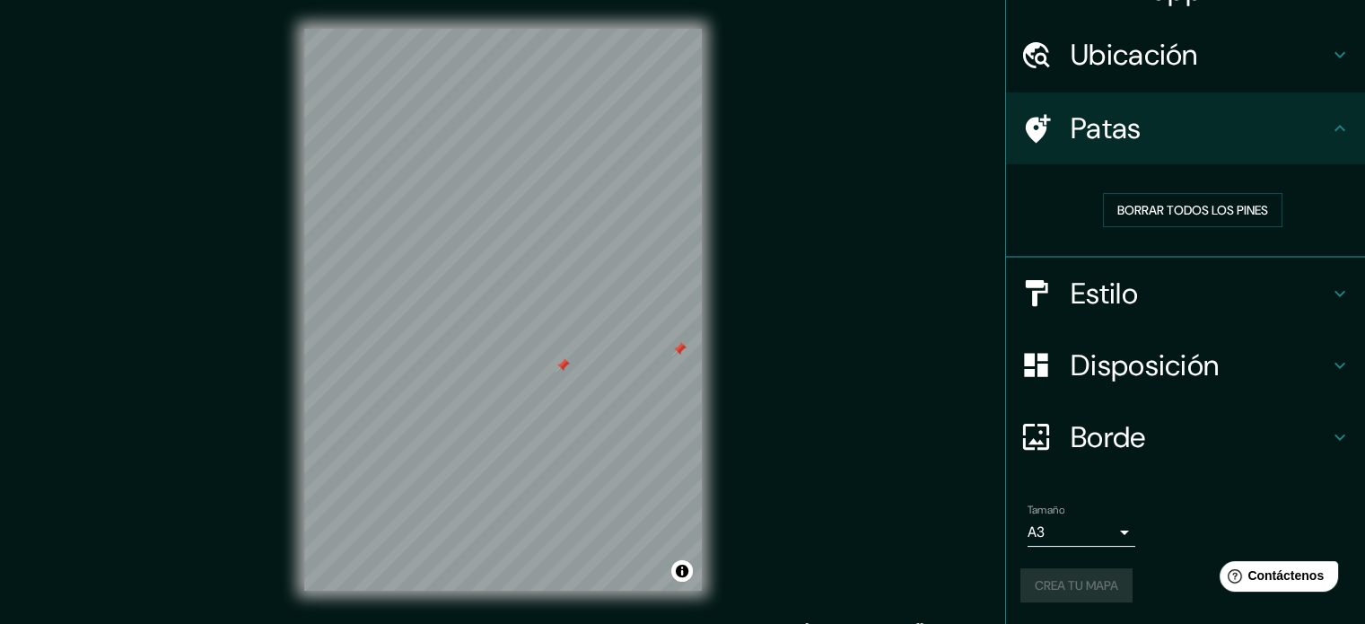
scroll to position [36, 0]
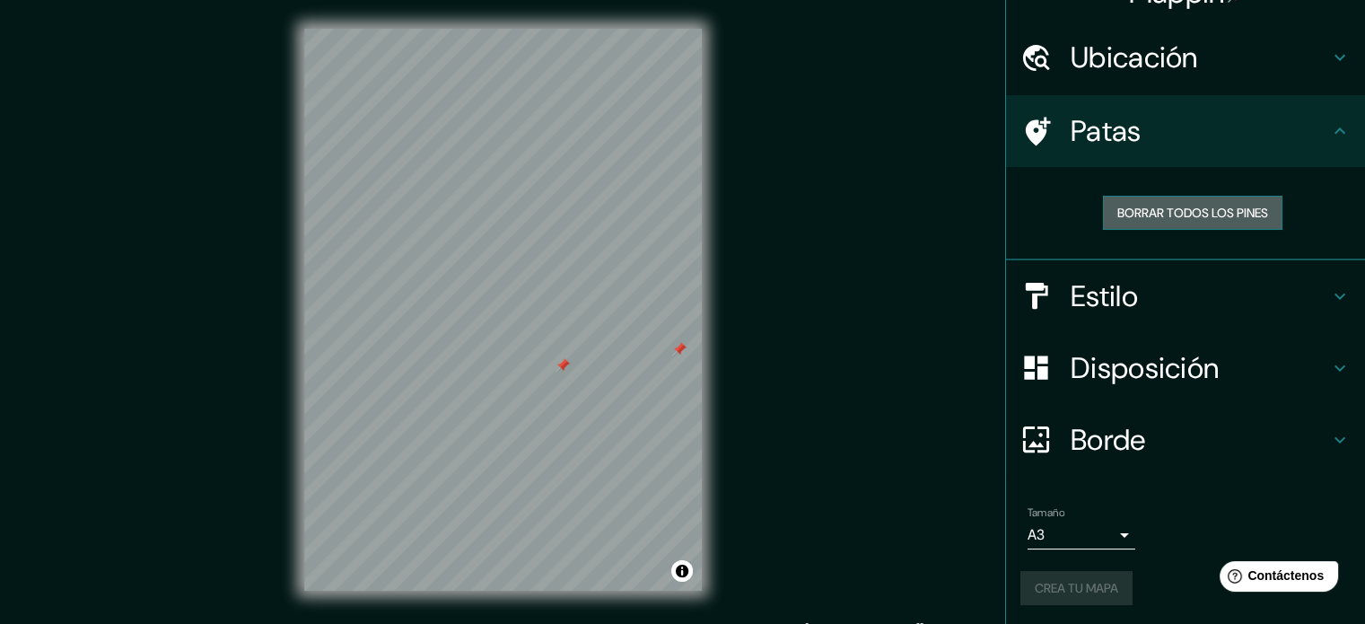
click at [1195, 211] on font "Borrar todos los pines" at bounding box center [1192, 213] width 151 height 16
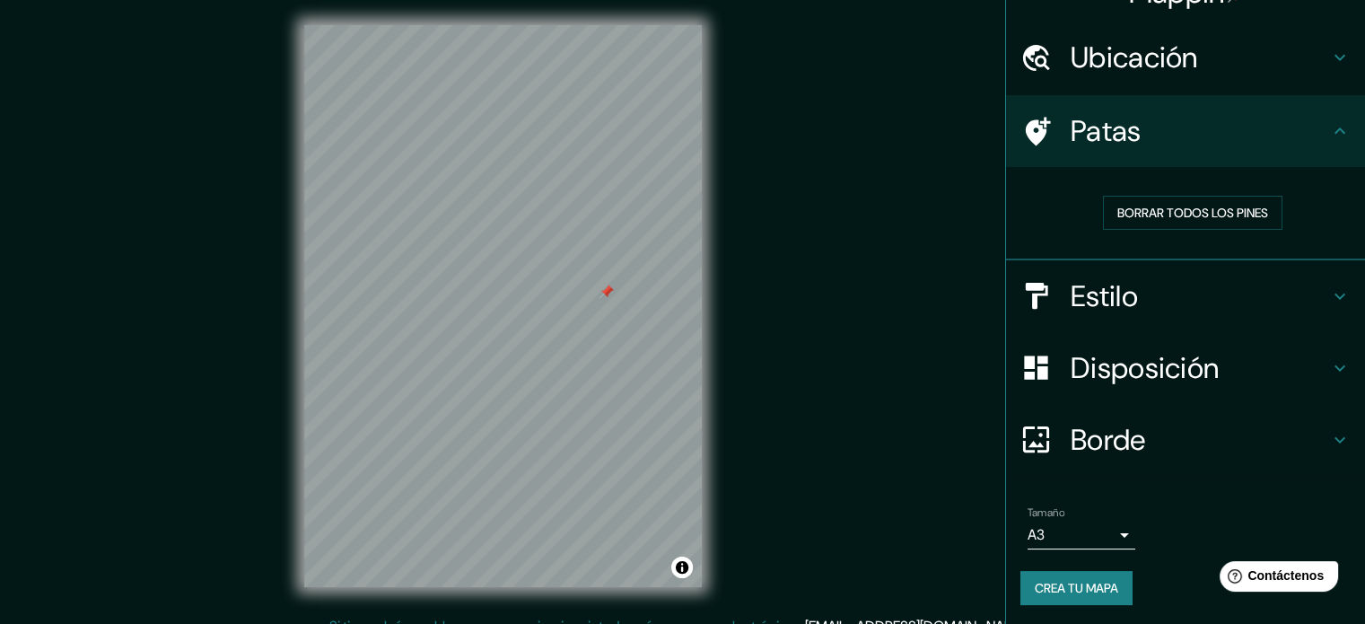
scroll to position [10, 0]
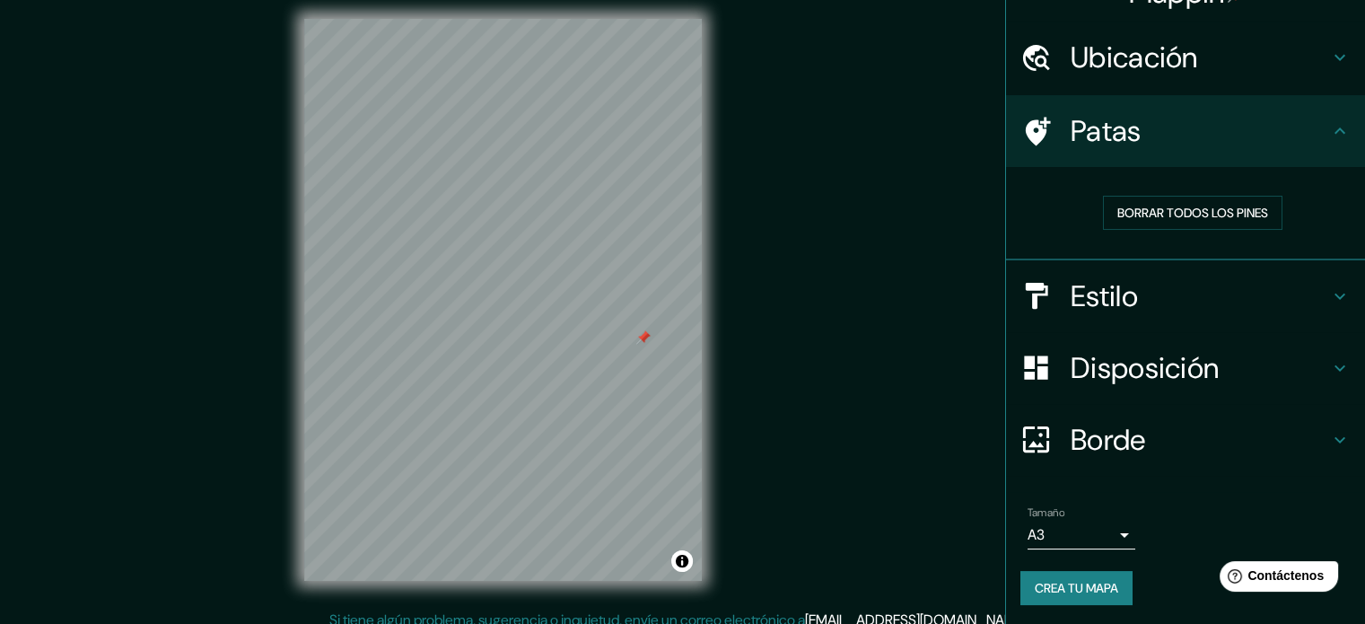
click at [1146, 302] on h4 "Estilo" at bounding box center [1200, 296] width 258 height 36
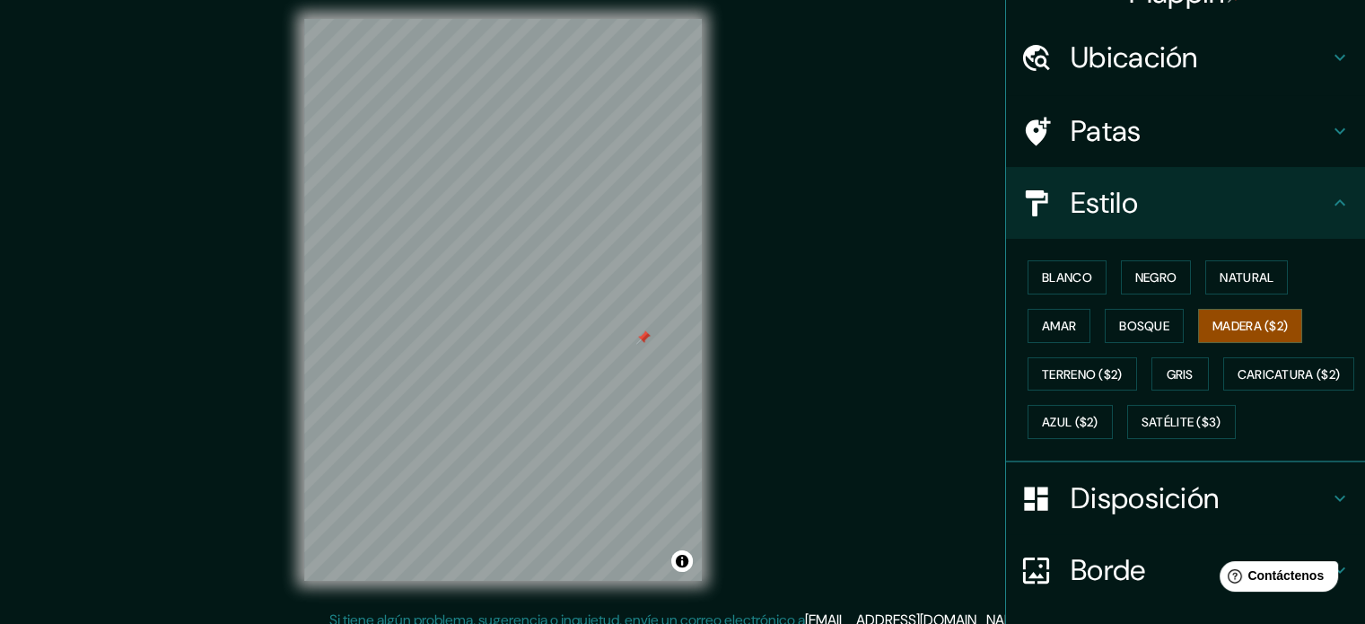
click at [1204, 244] on div "Blanco Negro Natural Amar Bosque Madera ($2) Terreno ($2) Gris Caricatura ($2) …" at bounding box center [1185, 350] width 359 height 223
click at [1146, 290] on button "Negro" at bounding box center [1156, 277] width 71 height 34
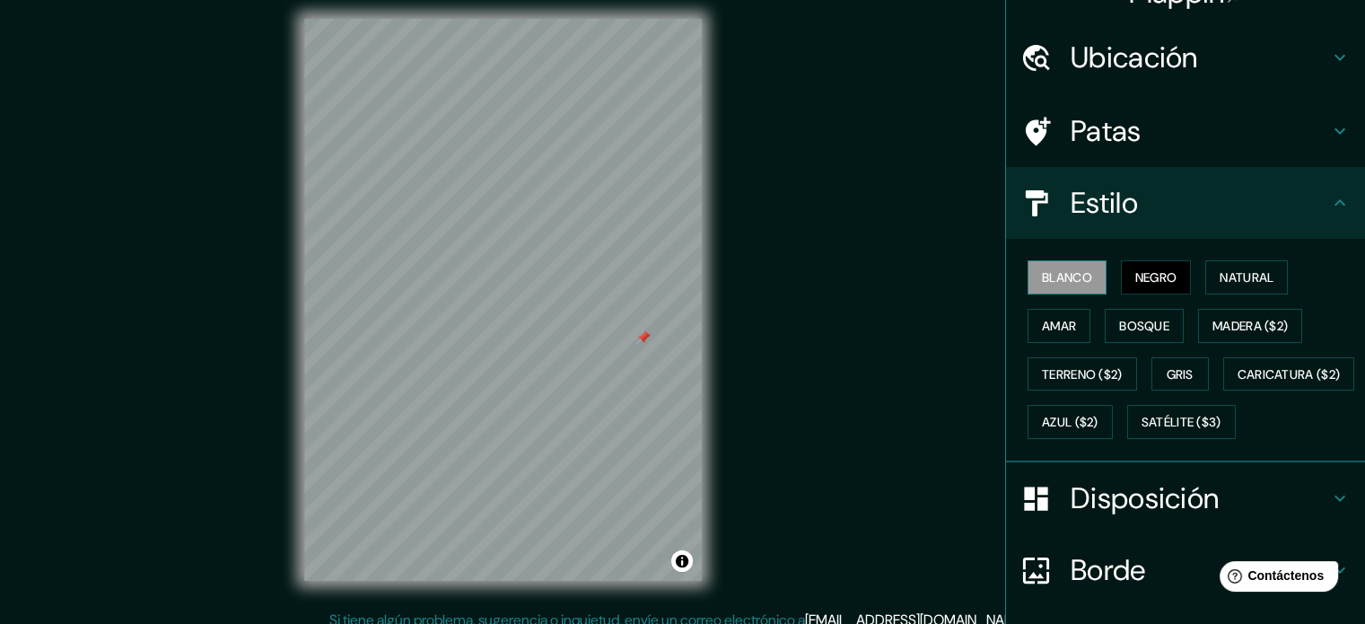
click at [1071, 276] on font "Blanco" at bounding box center [1067, 277] width 50 height 16
click at [1056, 329] on font "Amar" at bounding box center [1059, 326] width 34 height 16
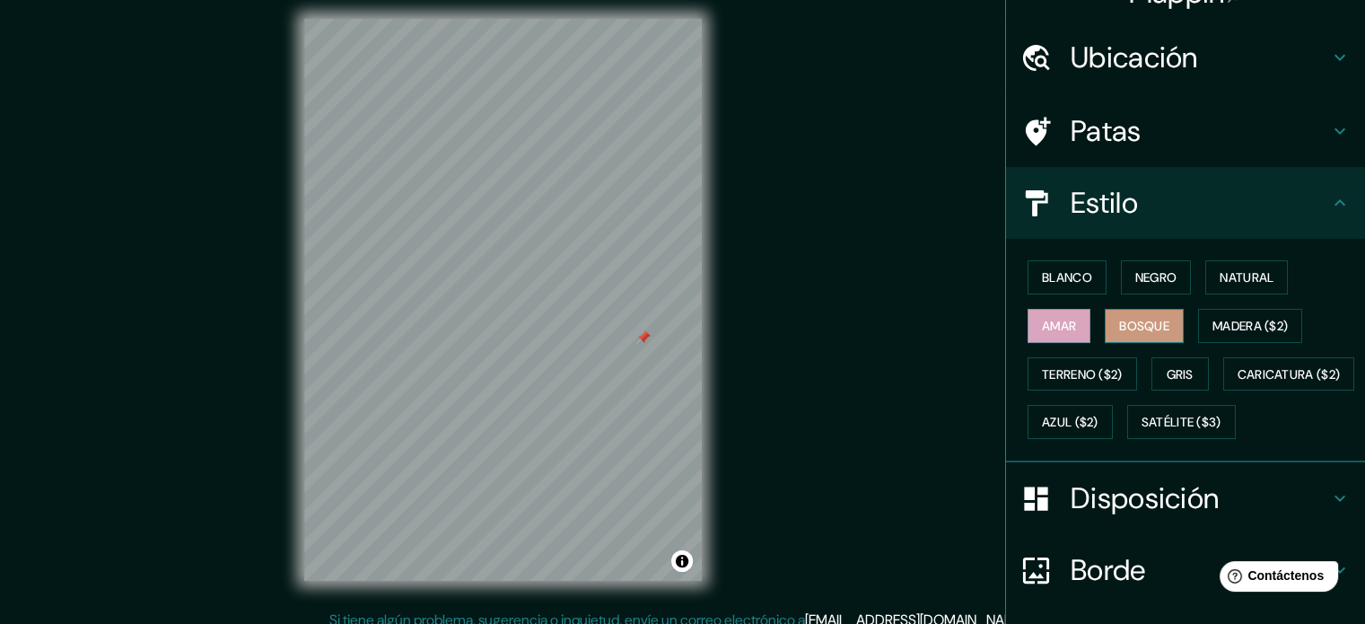
click at [1142, 320] on font "Bosque" at bounding box center [1144, 326] width 50 height 16
click at [1198, 312] on button "Madera ($2)" at bounding box center [1250, 326] width 104 height 34
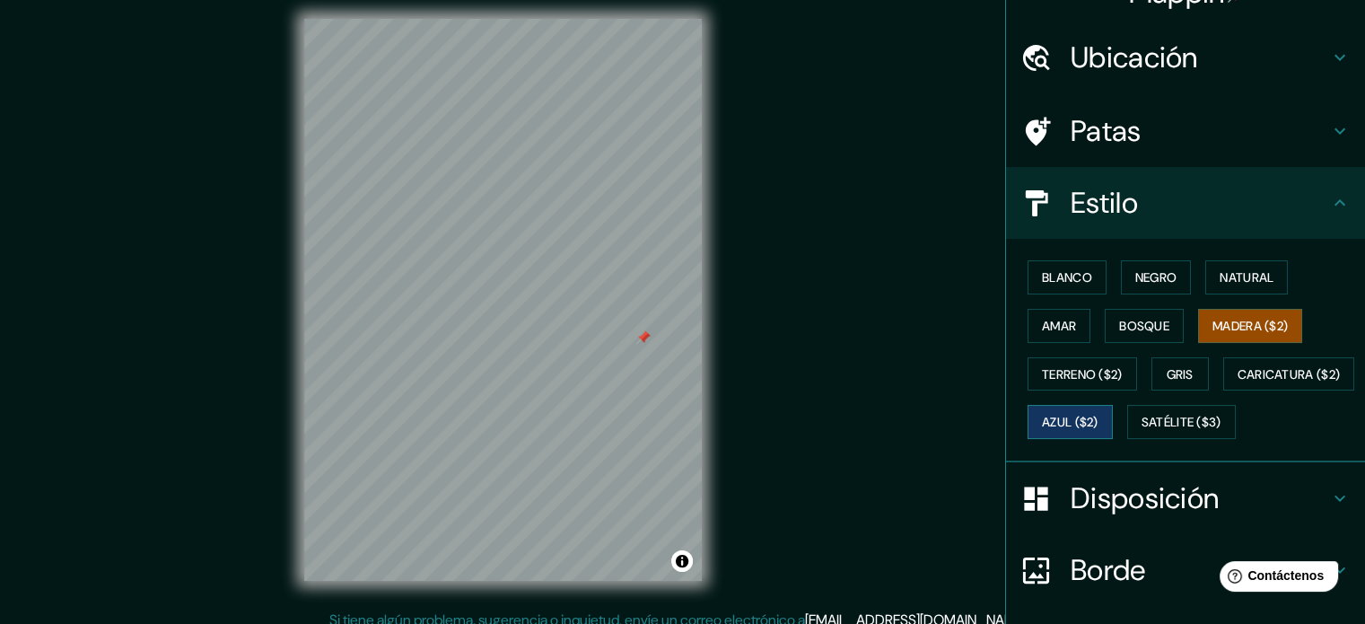
click at [1099, 423] on font "Azul ($2)" at bounding box center [1070, 423] width 57 height 16
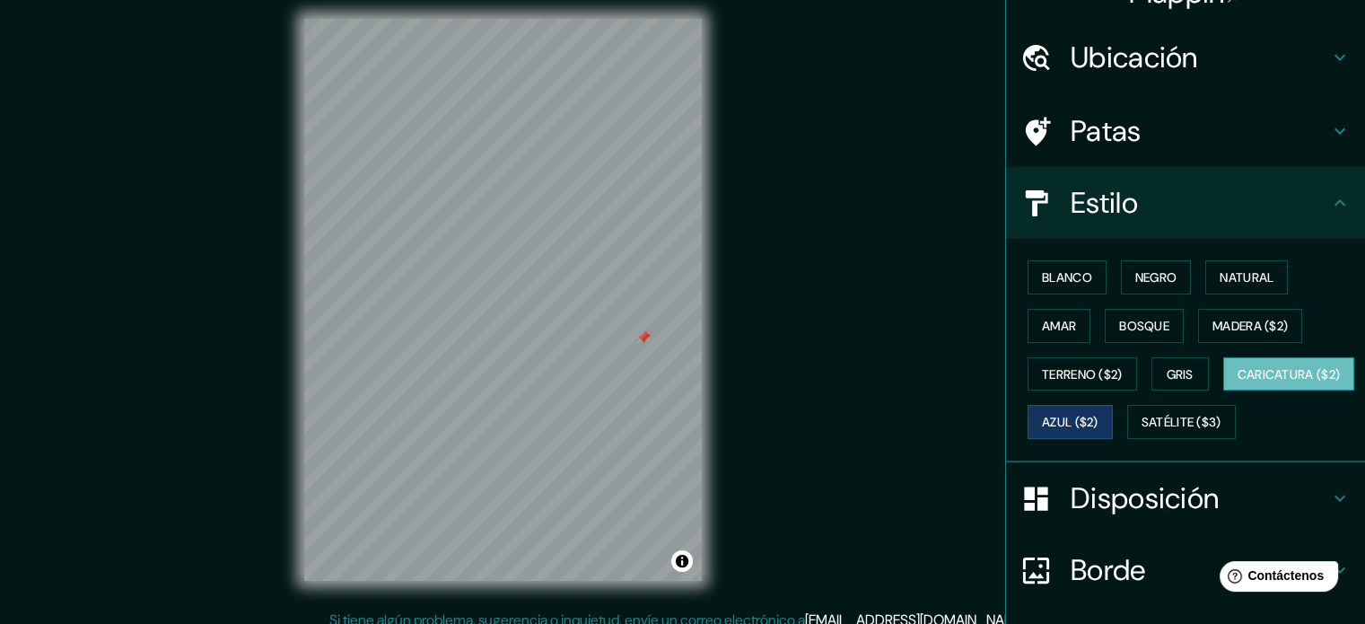
click at [1223, 391] on button "Caricatura ($2)" at bounding box center [1289, 374] width 132 height 34
click at [1066, 377] on font "Terreno ($2)" at bounding box center [1082, 374] width 81 height 16
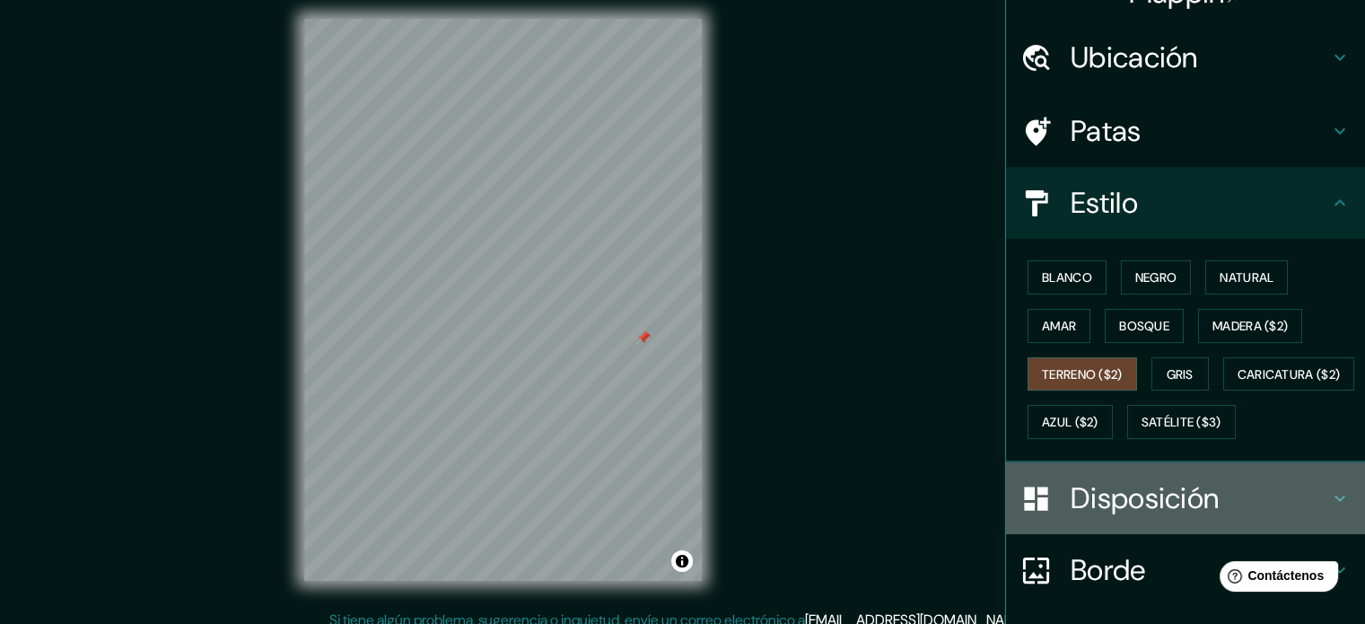
click at [1140, 519] on div "Disposición" at bounding box center [1185, 498] width 359 height 72
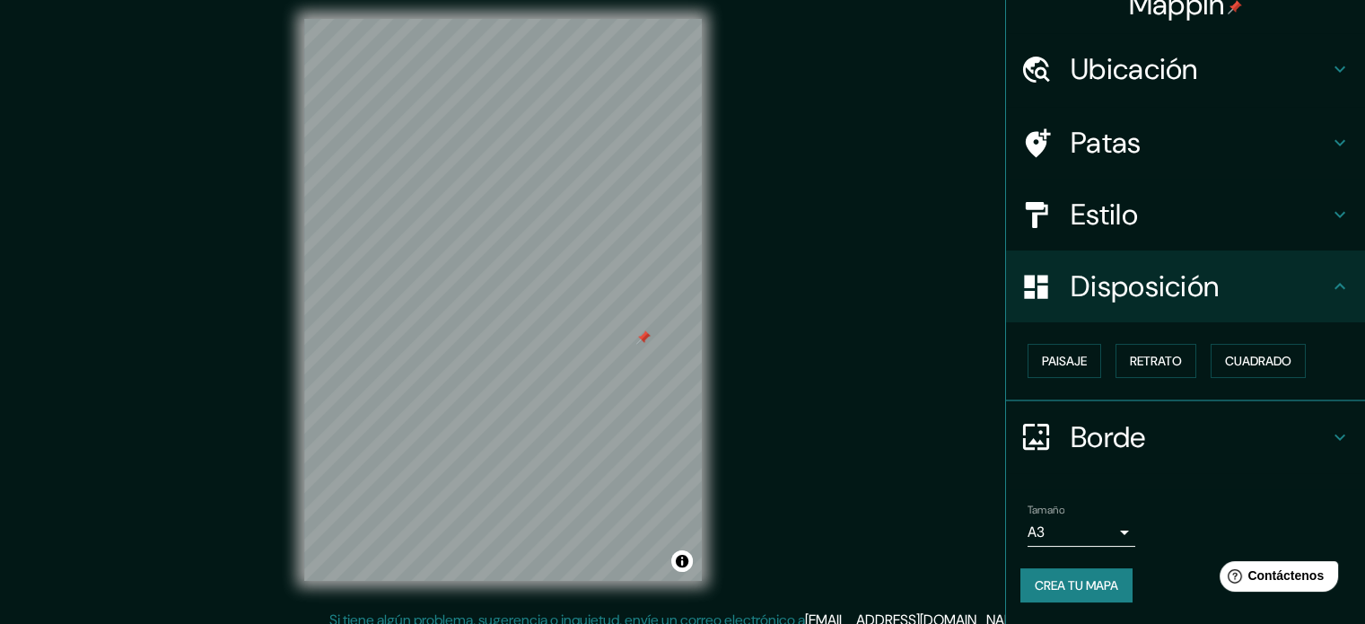
scroll to position [22, 0]
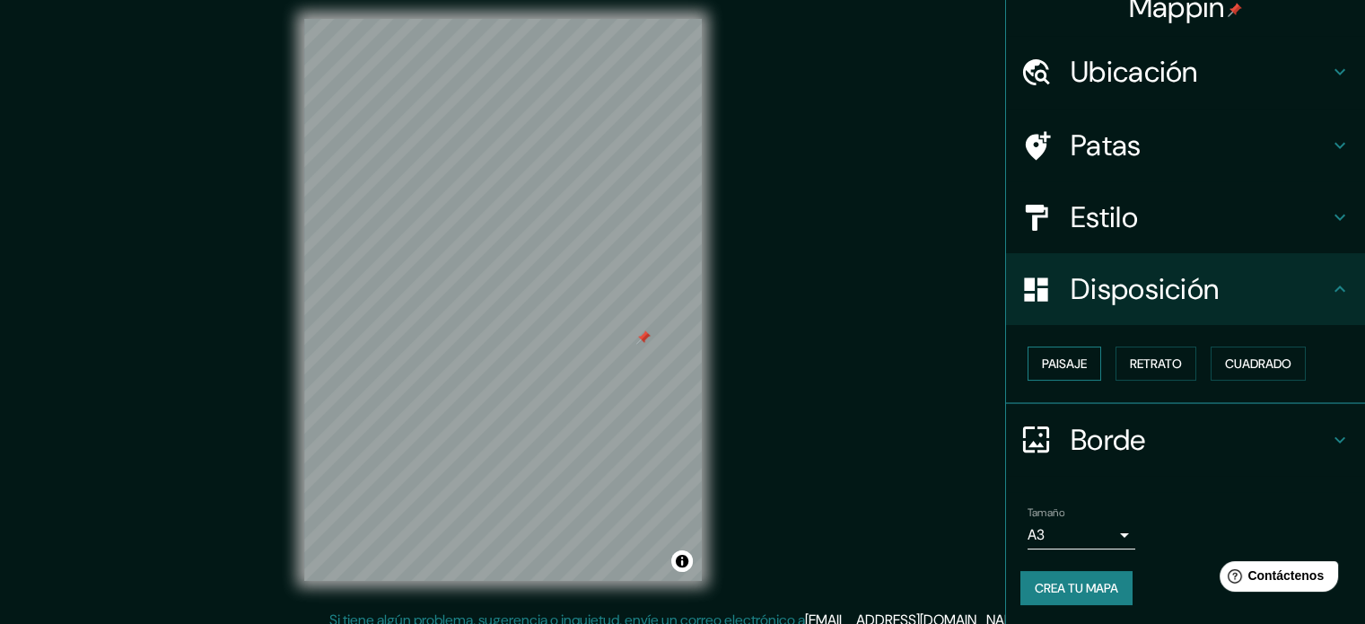
click at [1086, 362] on button "Paisaje" at bounding box center [1065, 363] width 74 height 34
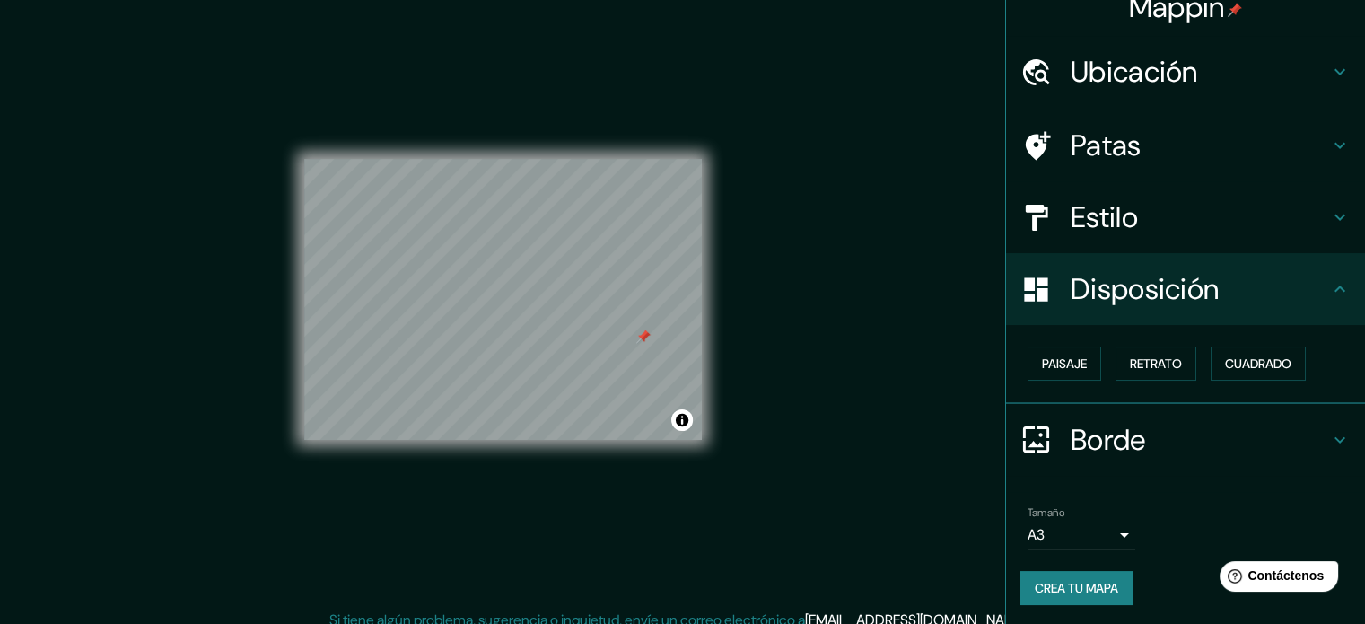
click at [1221, 226] on h4 "Estilo" at bounding box center [1200, 217] width 258 height 36
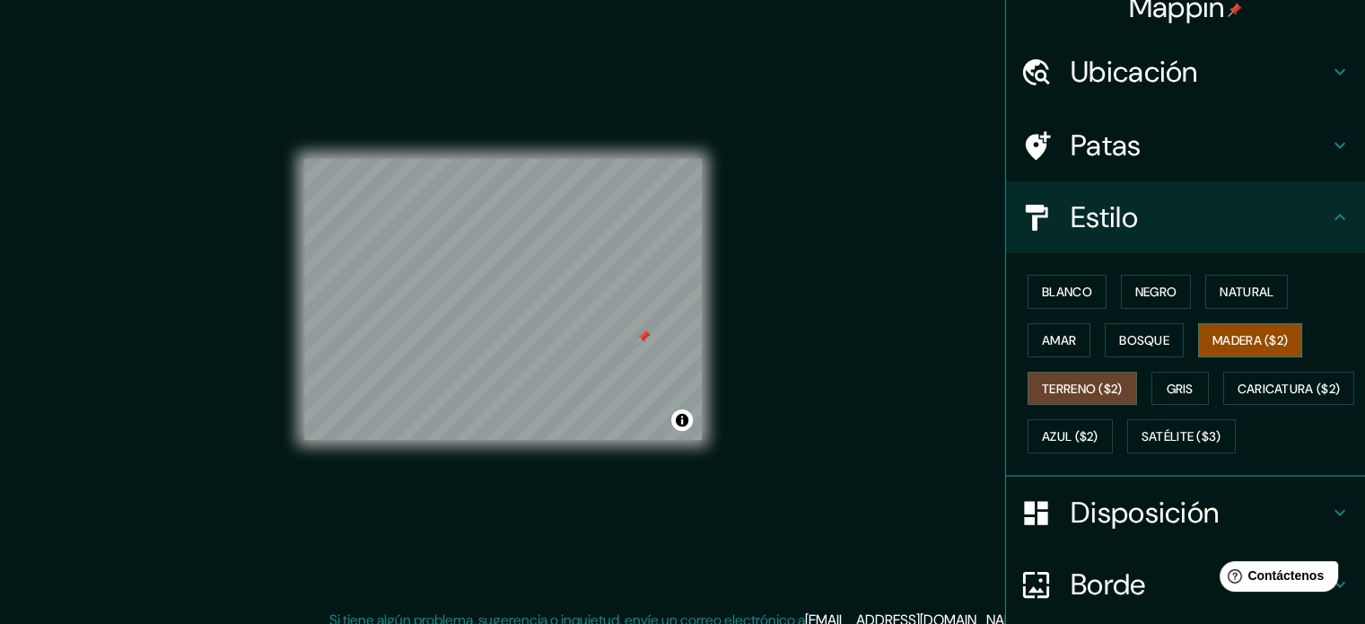
click at [1248, 337] on font "Madera ($2)" at bounding box center [1250, 340] width 75 height 16
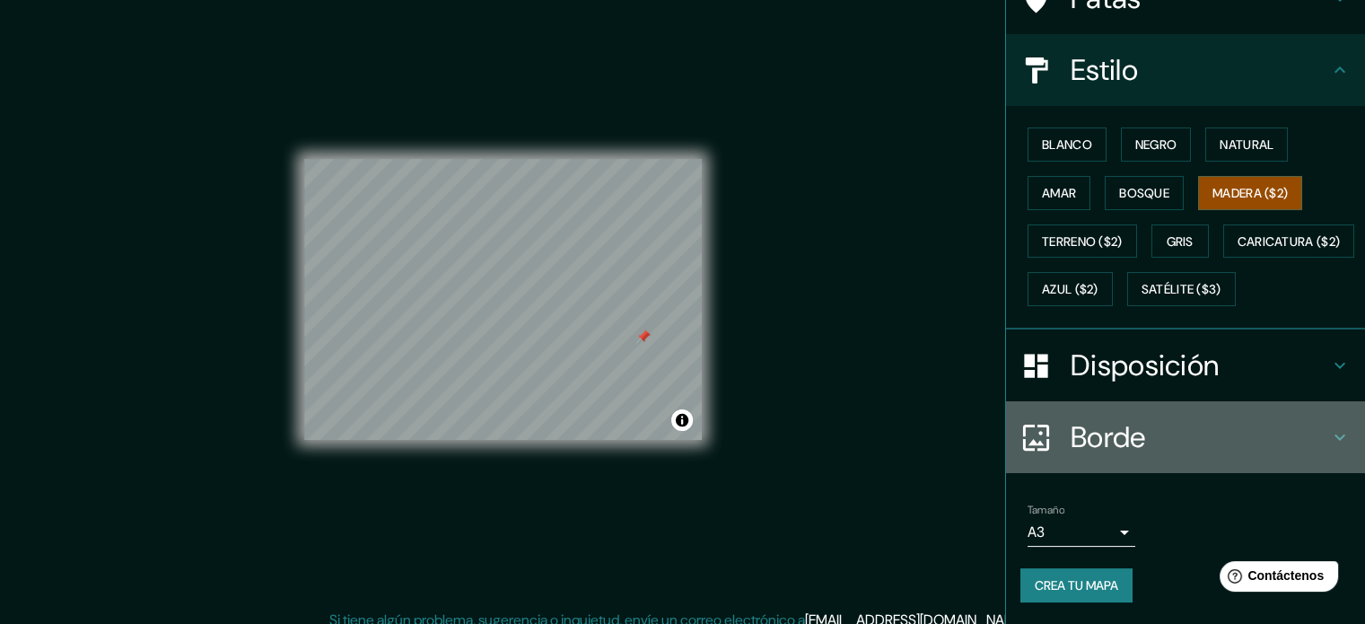
click at [1153, 441] on h4 "Borde" at bounding box center [1200, 437] width 258 height 36
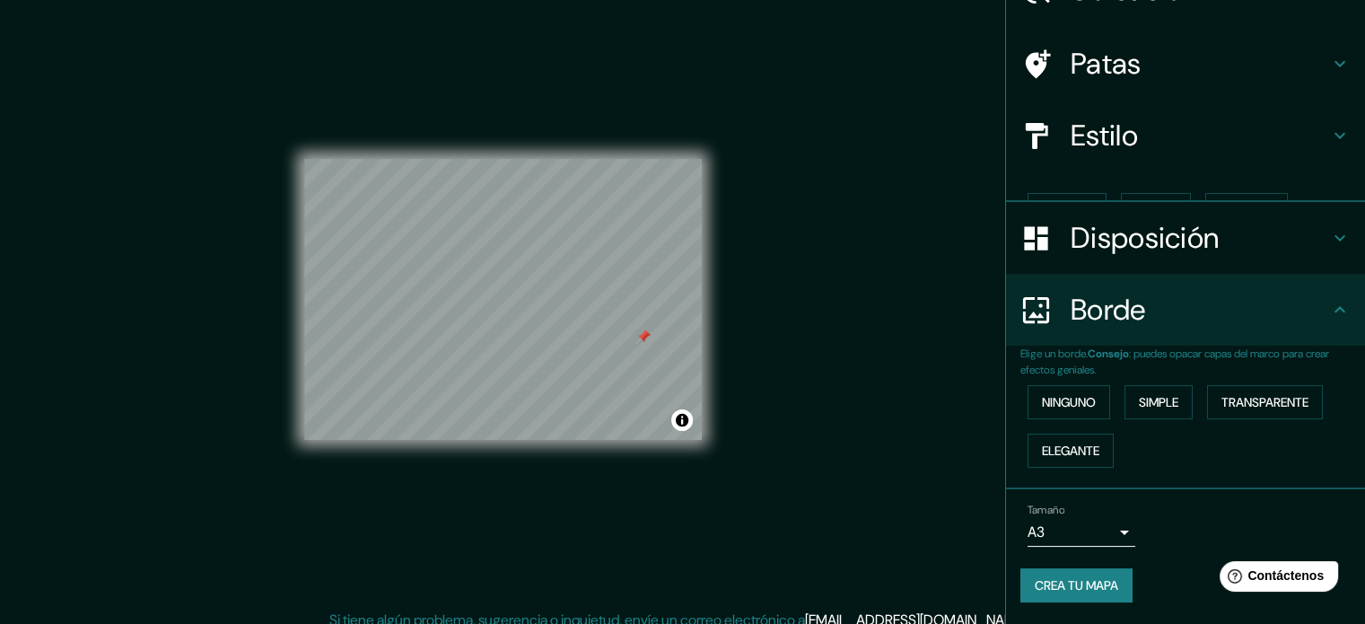
scroll to position [72, 0]
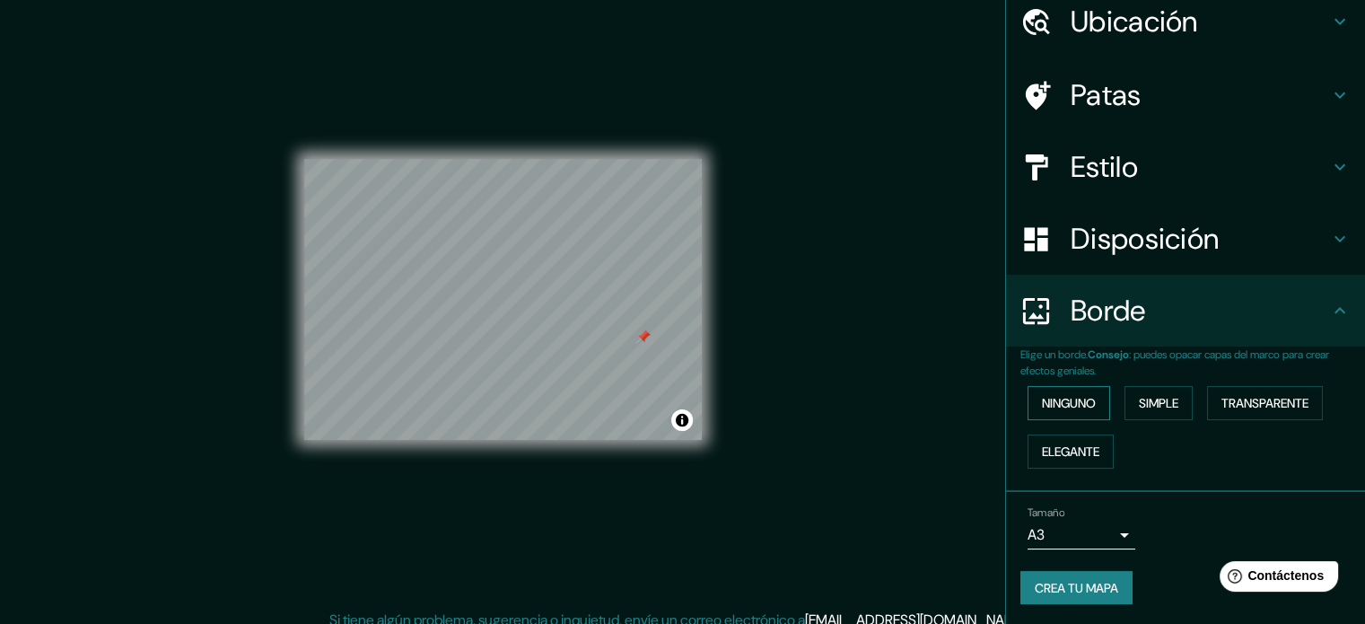
click at [1091, 407] on button "Ninguno" at bounding box center [1069, 403] width 83 height 34
click at [1063, 395] on font "Ninguno" at bounding box center [1069, 403] width 54 height 16
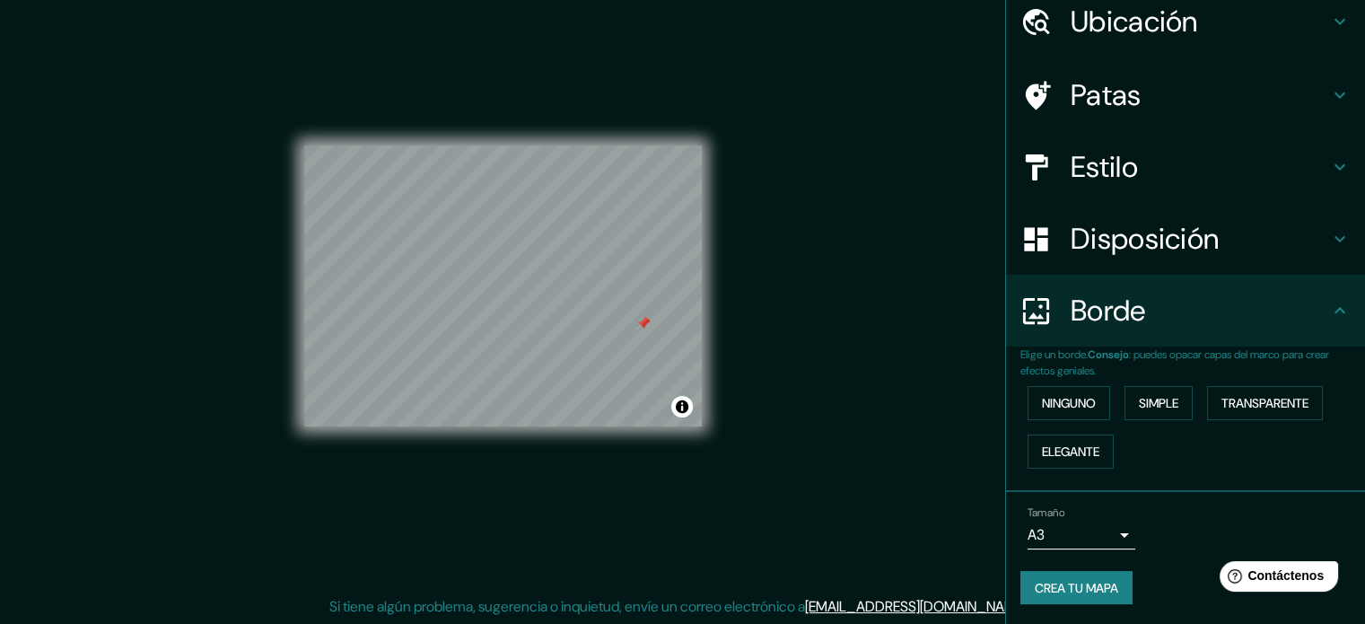
click at [1072, 580] on font "Crea tu mapa" at bounding box center [1076, 588] width 83 height 16
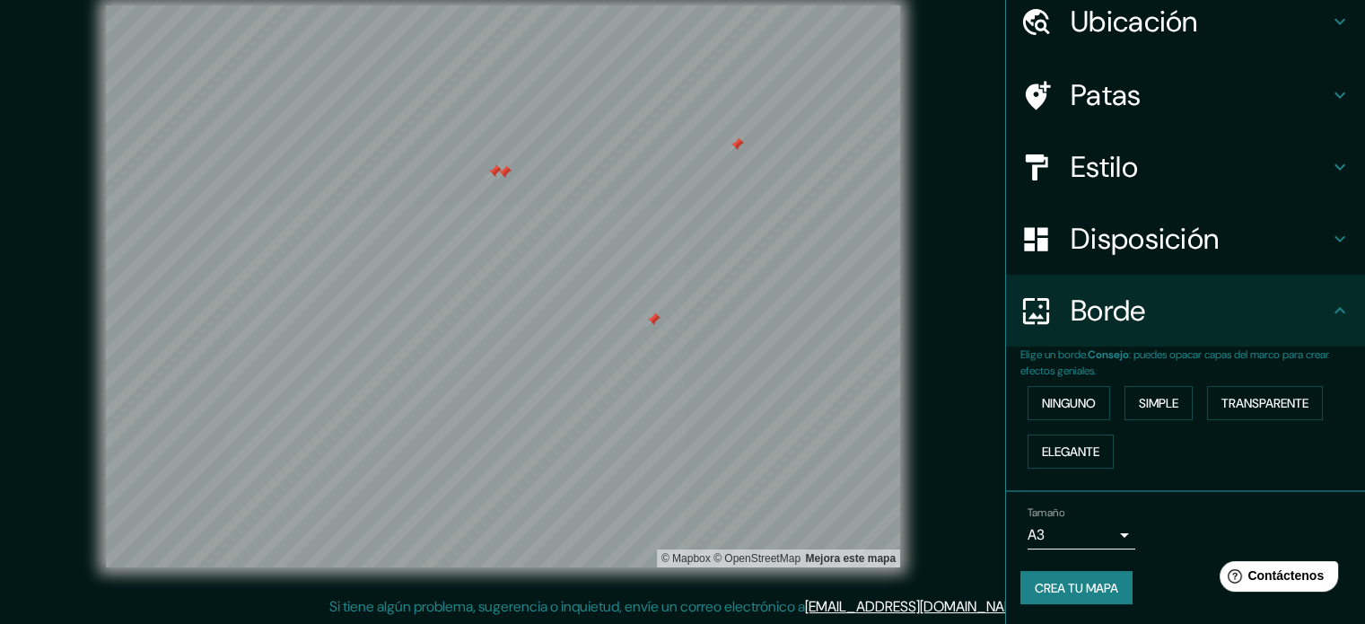
click at [1129, 126] on div "Patas" at bounding box center [1185, 95] width 359 height 72
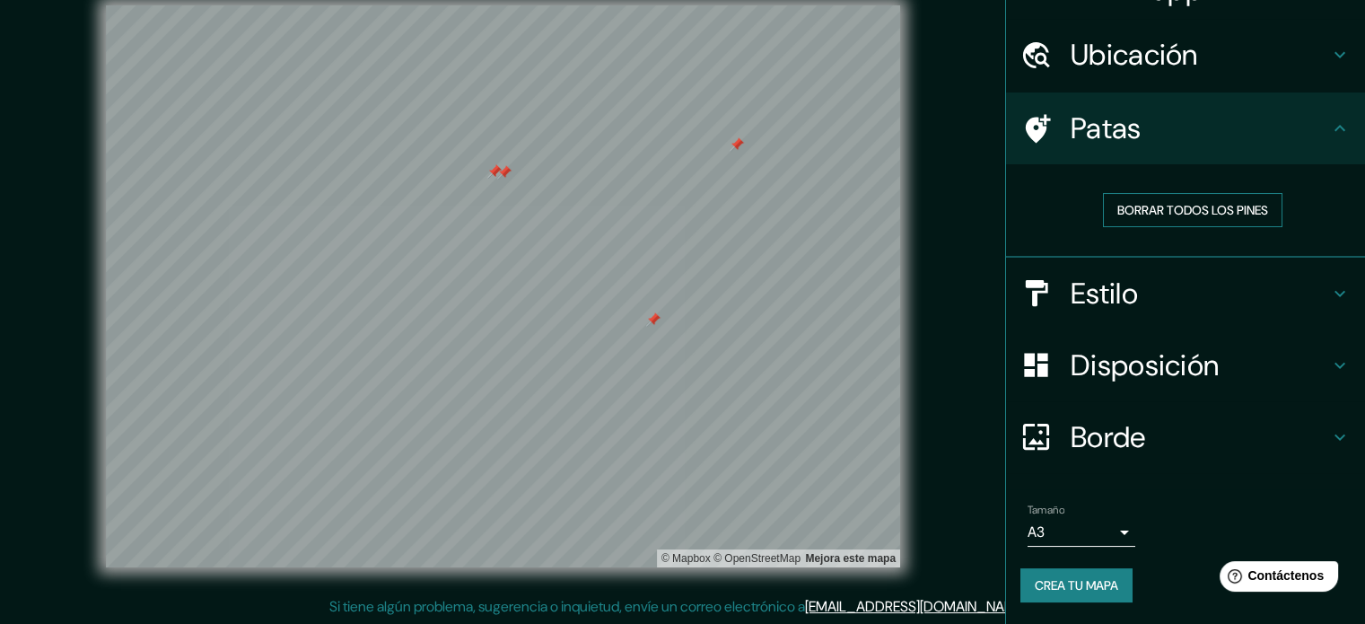
scroll to position [36, 0]
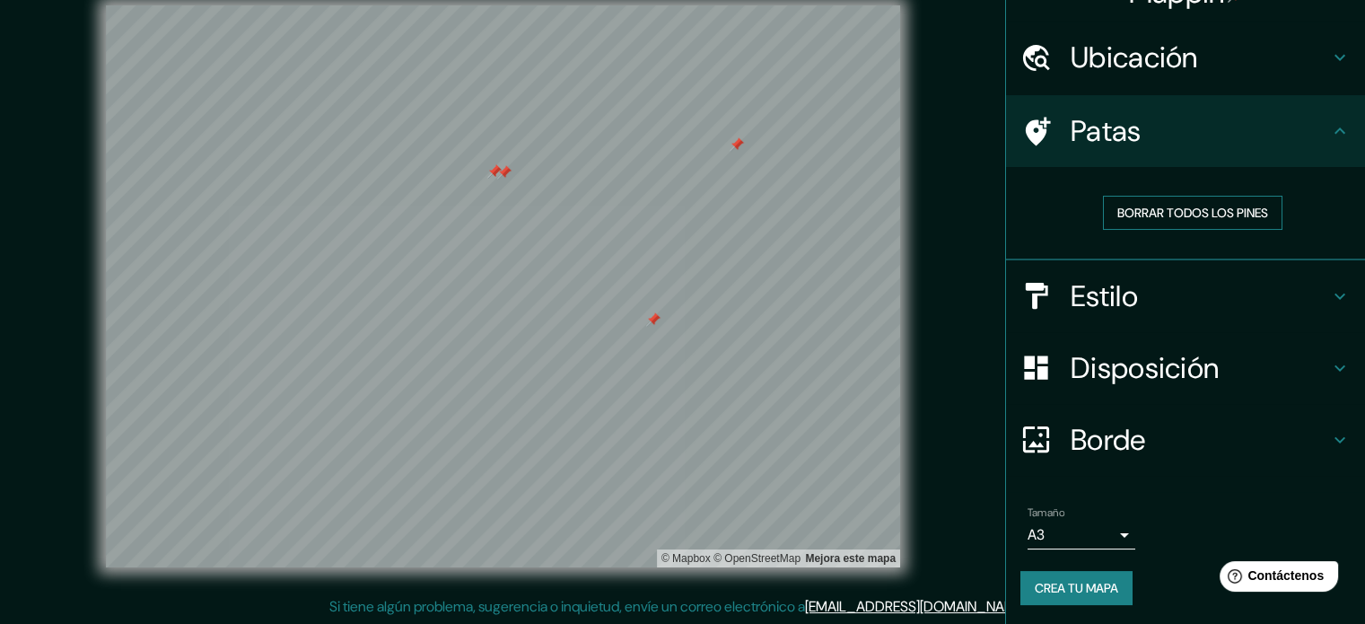
click at [1178, 214] on font "Borrar todos los pines" at bounding box center [1192, 213] width 151 height 16
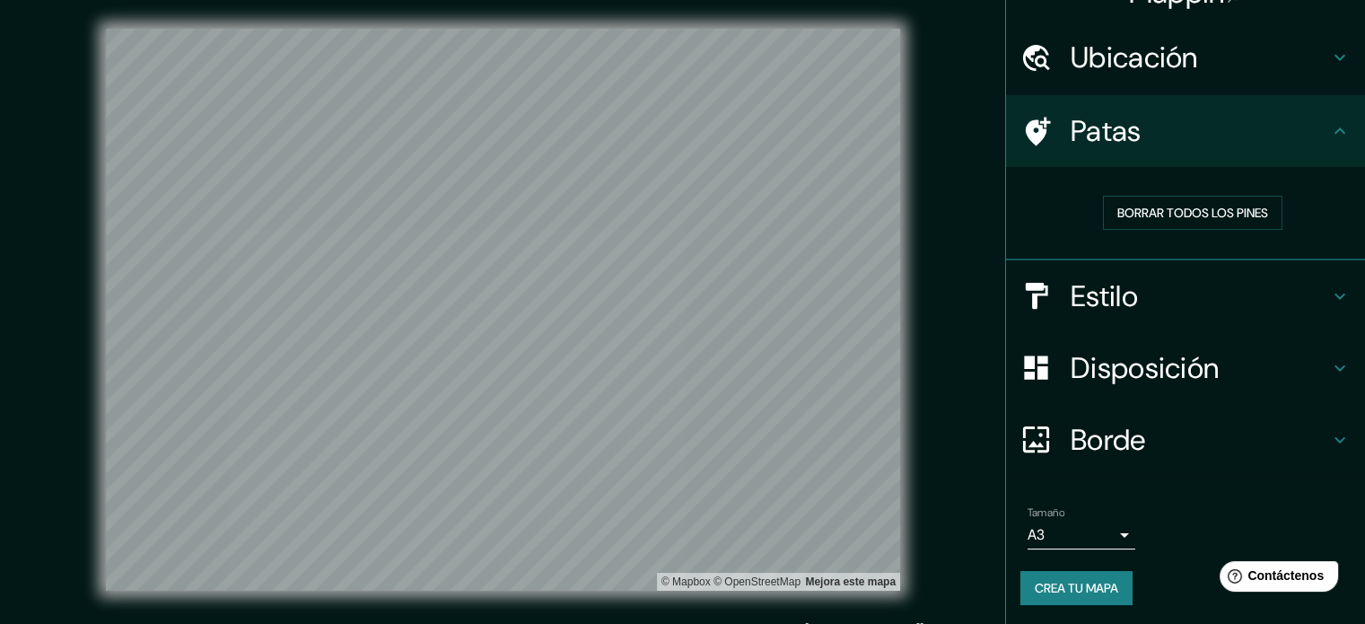
click at [1100, 516] on div "Tamaño A3 a4" at bounding box center [1082, 527] width 108 height 43
click at [1113, 550] on div "Tamaño A3 a4" at bounding box center [1185, 527] width 330 height 57
click at [1110, 541] on body "Mappin Ubicación [GEOGRAPHIC_DATA], [GEOGRAPHIC_DATA], [GEOGRAPHIC_DATA], [GEOG…" at bounding box center [682, 312] width 1365 height 624
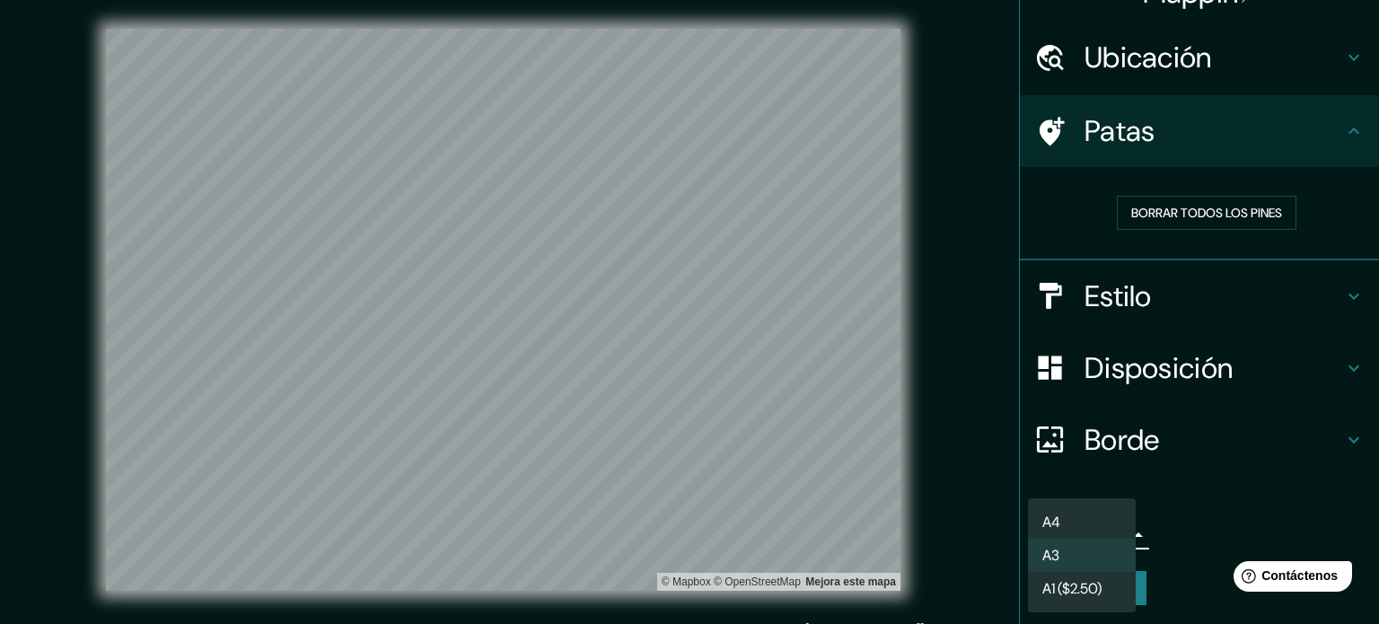
click at [1110, 523] on li "A4" at bounding box center [1082, 521] width 108 height 33
type input "single"
